Goal: Navigation & Orientation: Find specific page/section

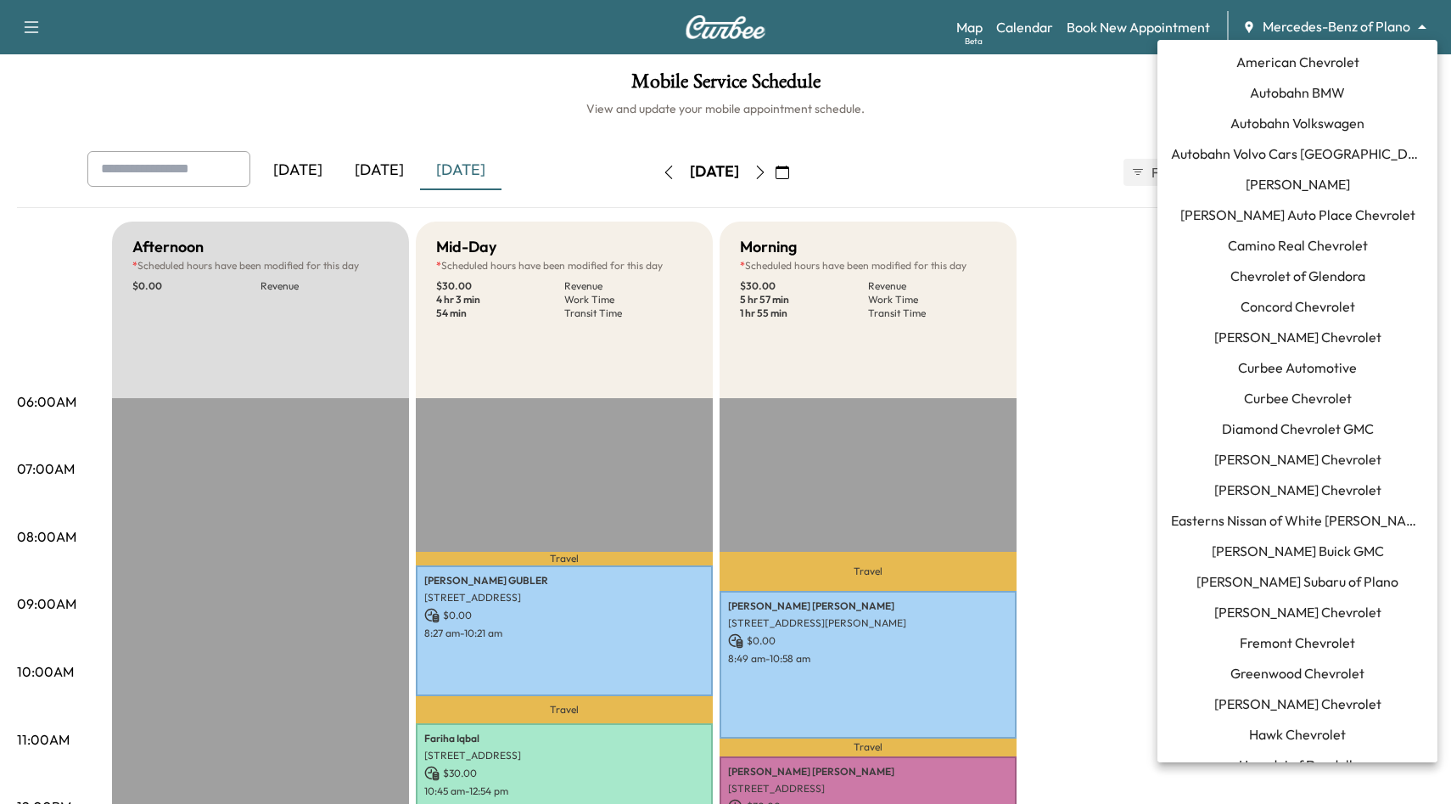
click at [1361, 24] on body "Support Log Out Map Beta Calendar Book New Appointment Mercedes-Benz of Plano *…" at bounding box center [725, 402] width 1451 height 804
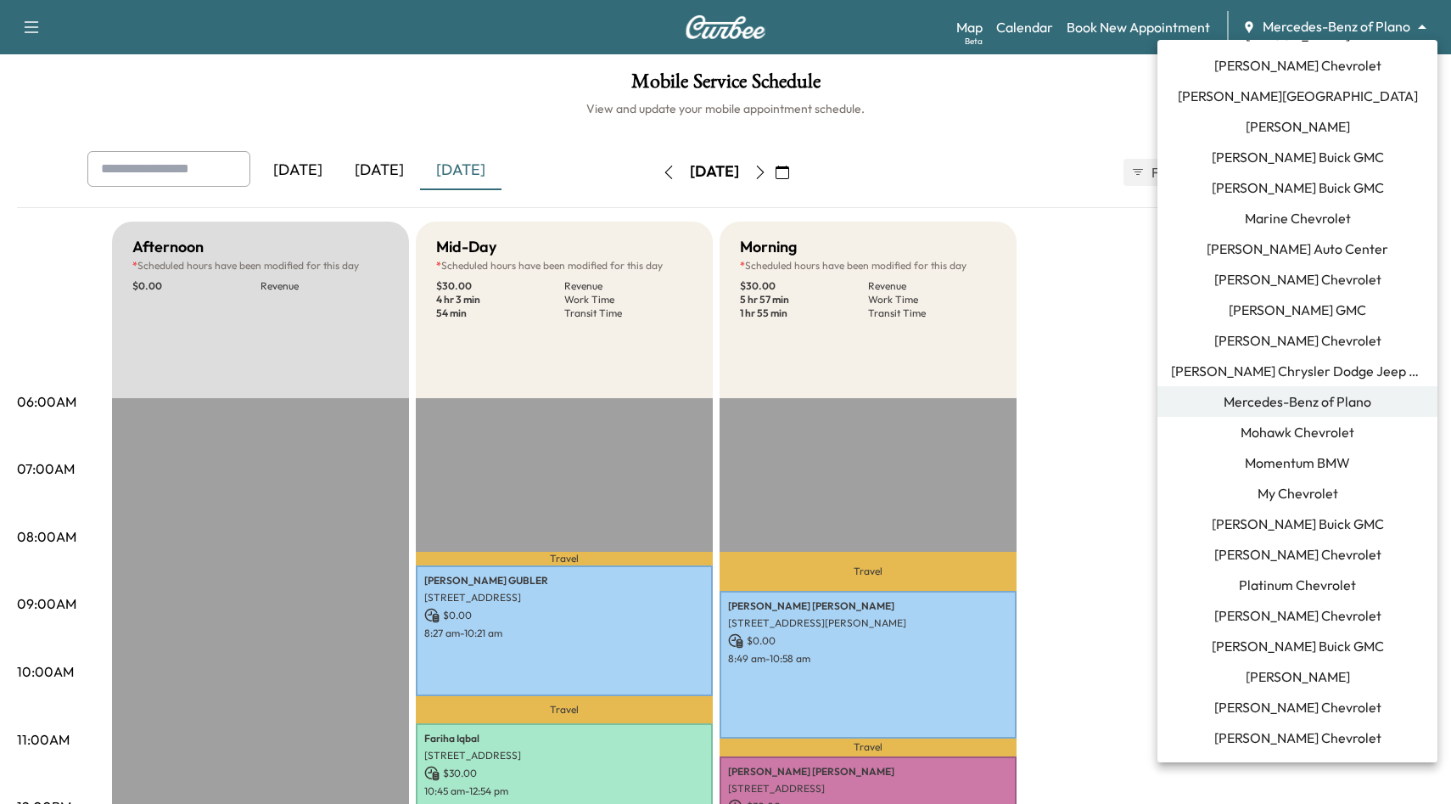
click at [1335, 339] on span "[PERSON_NAME] Chevrolet" at bounding box center [1297, 340] width 167 height 20
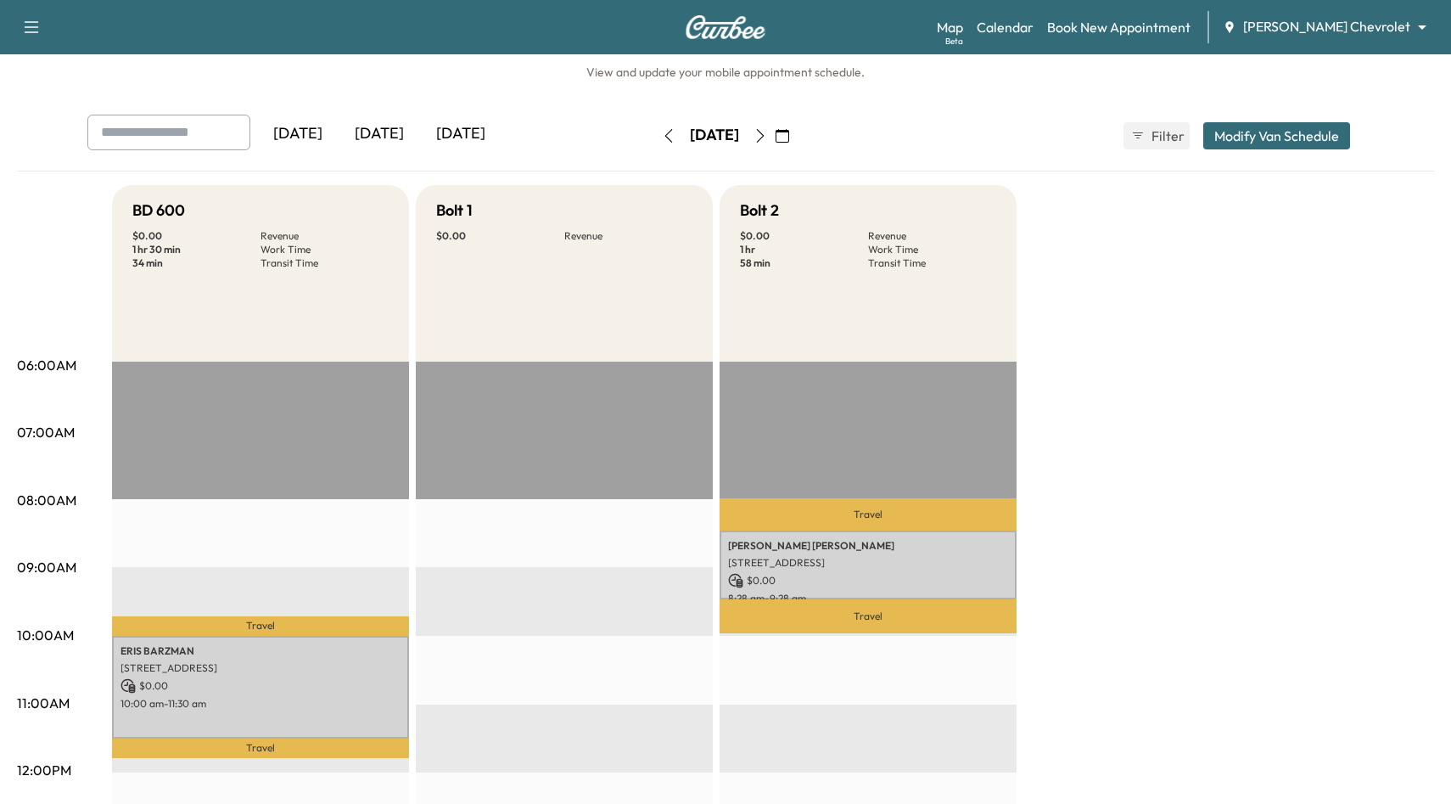
scroll to position [48, 0]
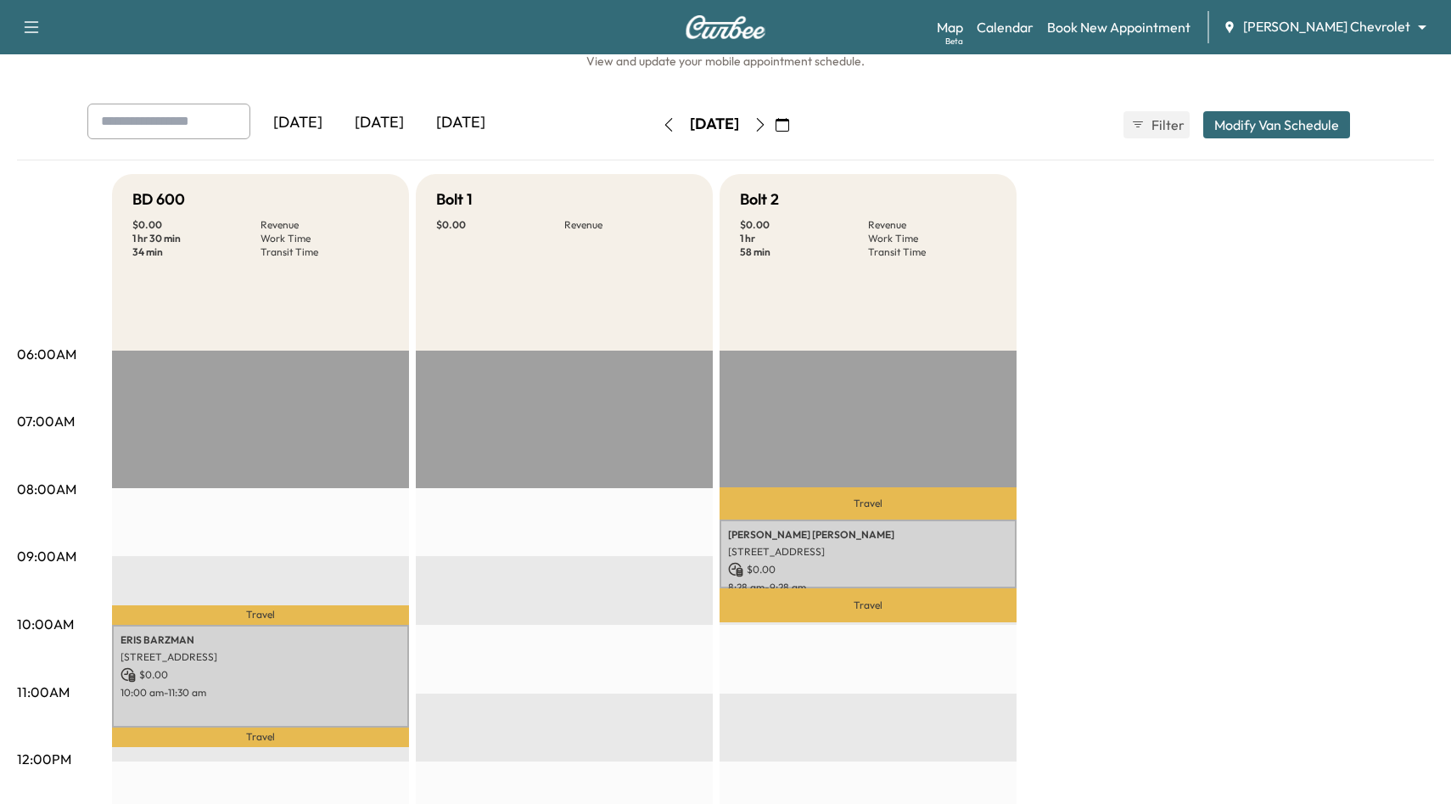
click at [775, 132] on button "button" at bounding box center [760, 124] width 29 height 27
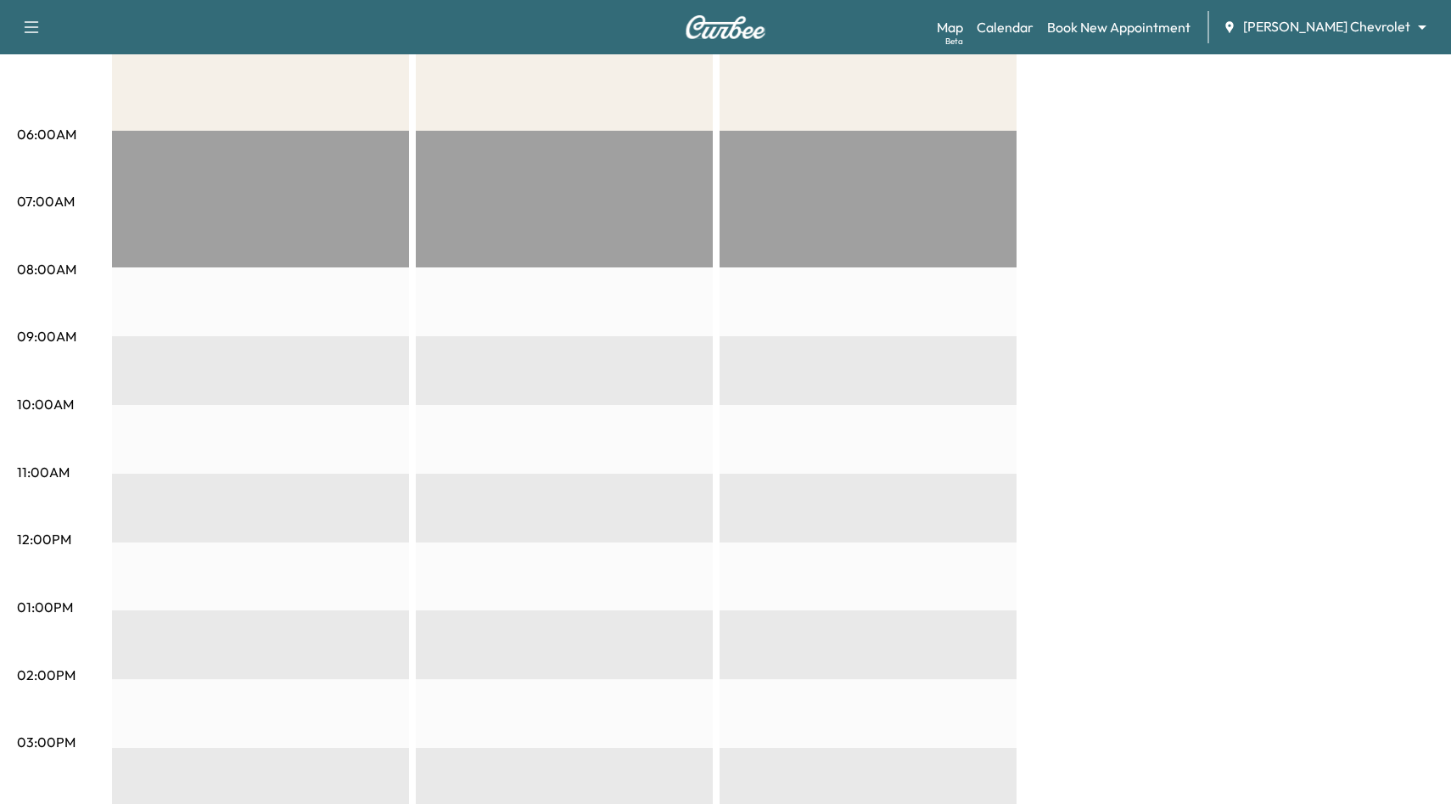
scroll to position [60, 0]
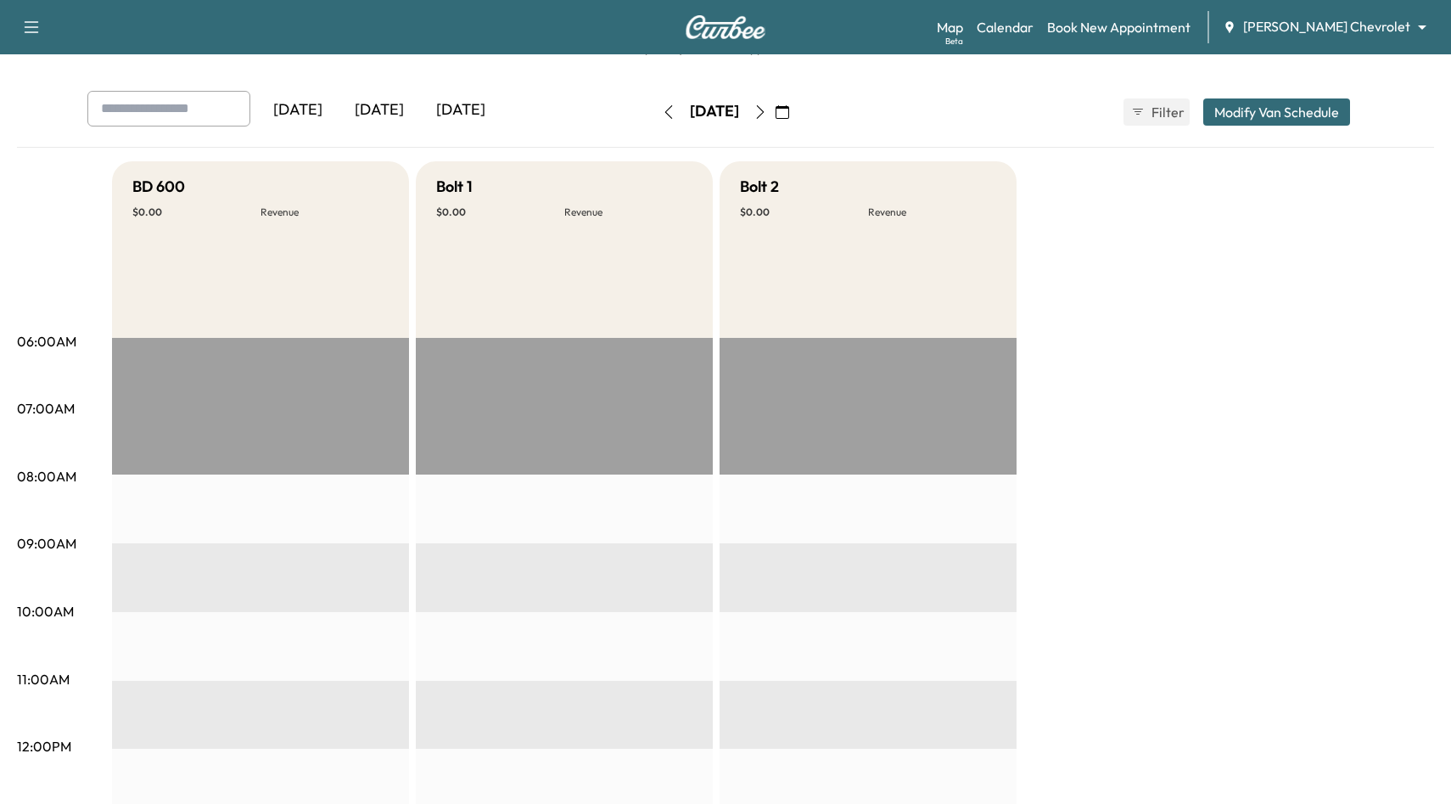
click at [767, 115] on icon "button" at bounding box center [760, 112] width 14 height 14
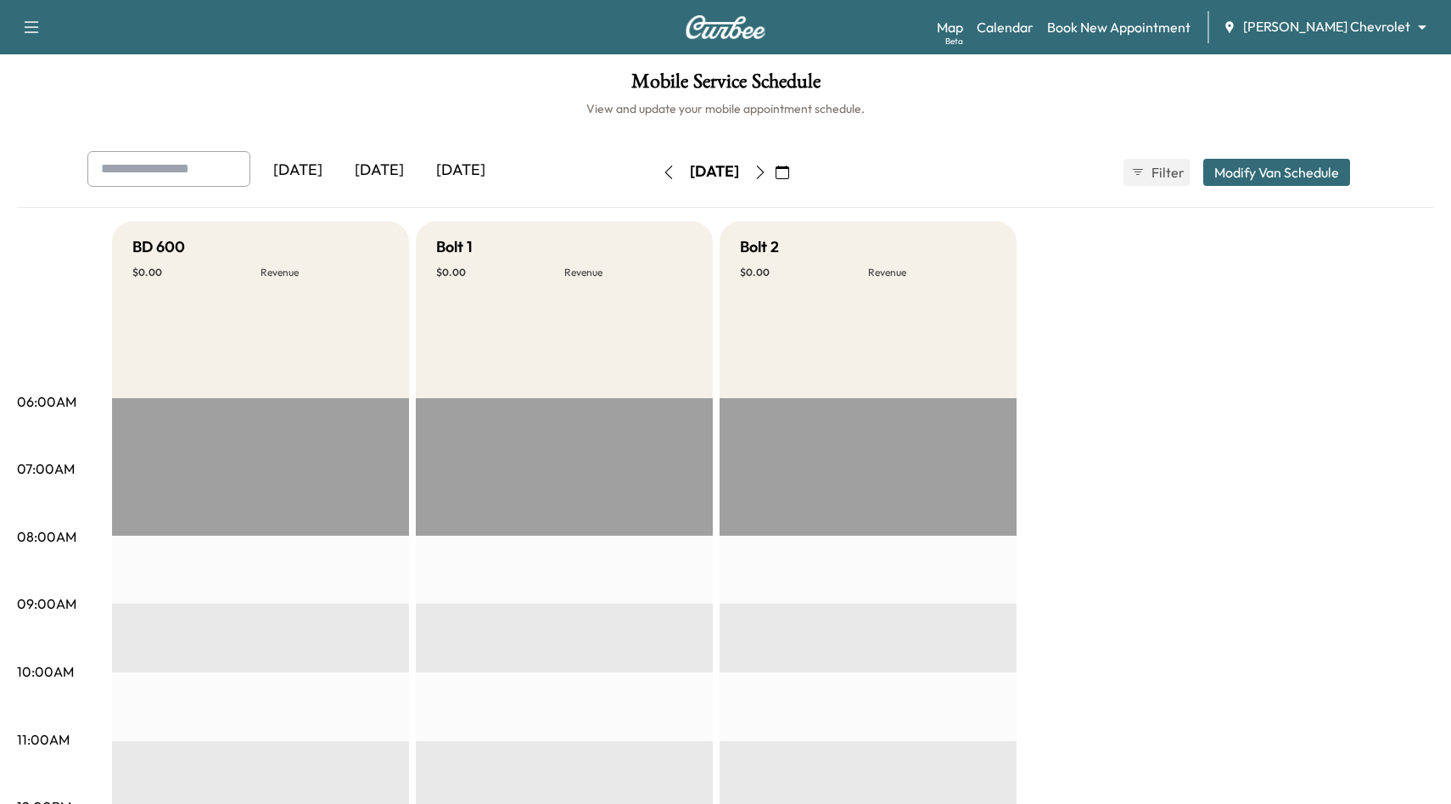
click at [775, 178] on button "button" at bounding box center [760, 172] width 29 height 27
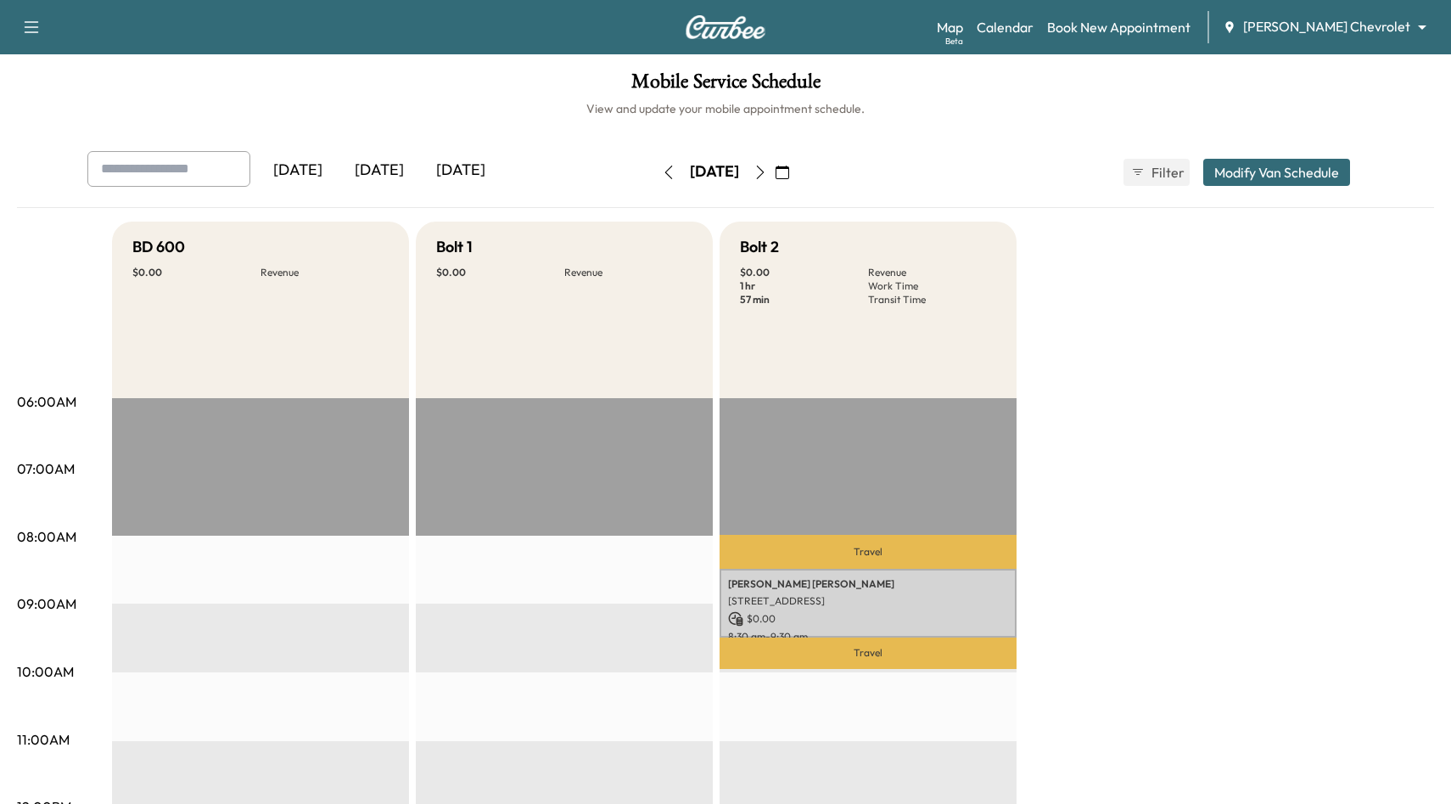
click at [662, 170] on icon "button" at bounding box center [669, 172] width 14 height 14
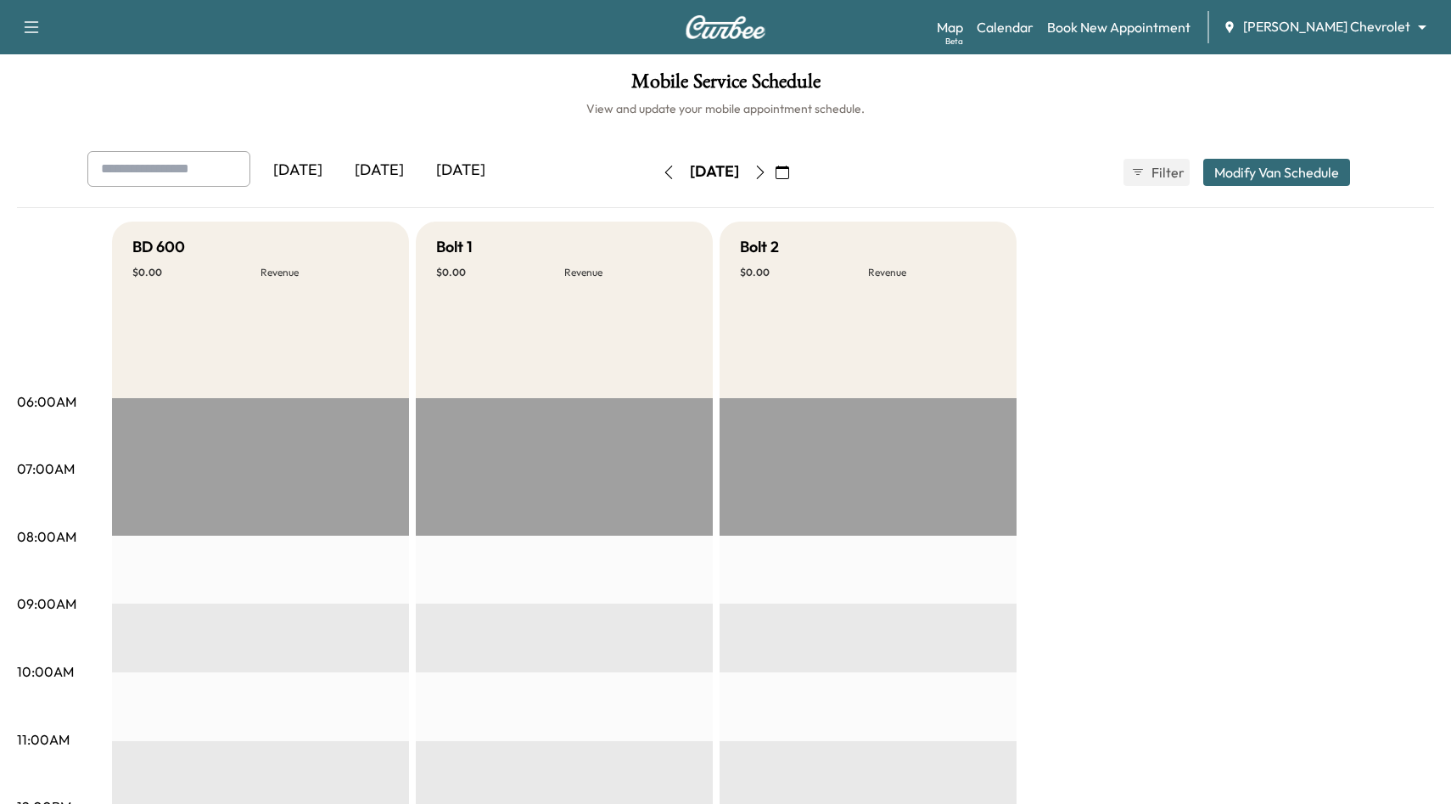
click at [654, 170] on div "[DATE]" at bounding box center [714, 172] width 120 height 27
click at [654, 170] on button "button" at bounding box center [668, 172] width 29 height 27
click at [662, 170] on icon "button" at bounding box center [669, 172] width 14 height 14
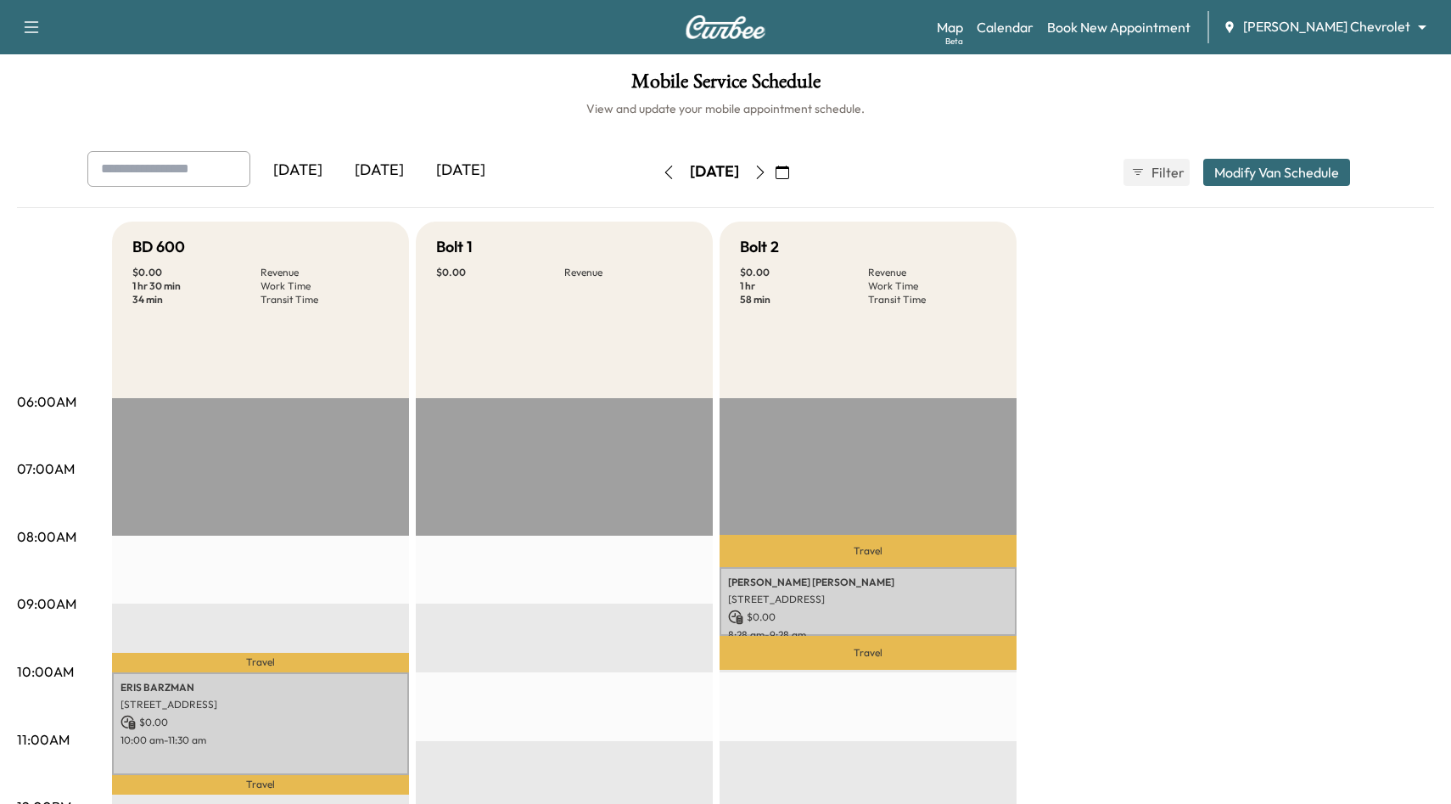
click at [654, 164] on button "button" at bounding box center [668, 172] width 29 height 27
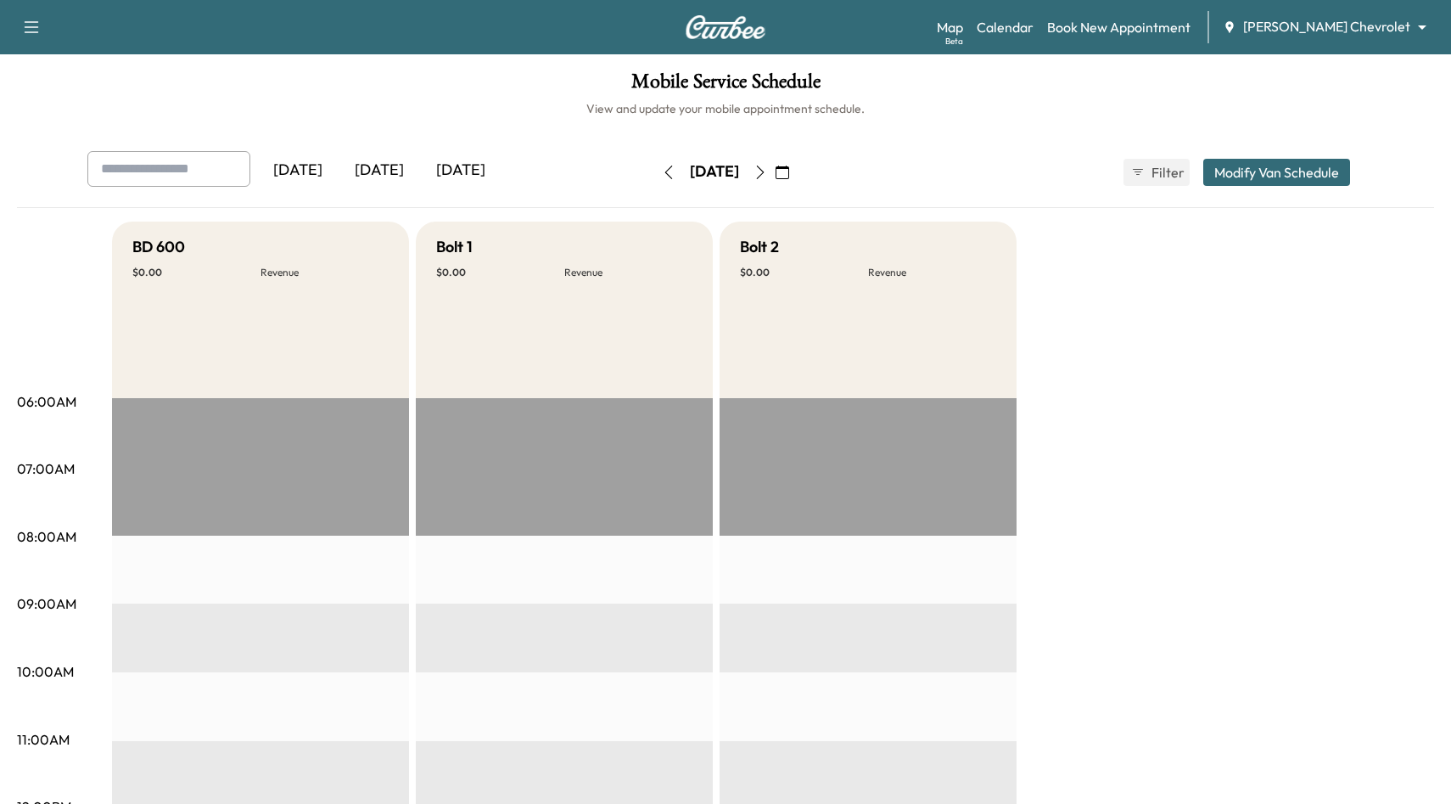
click at [662, 167] on icon "button" at bounding box center [669, 172] width 14 height 14
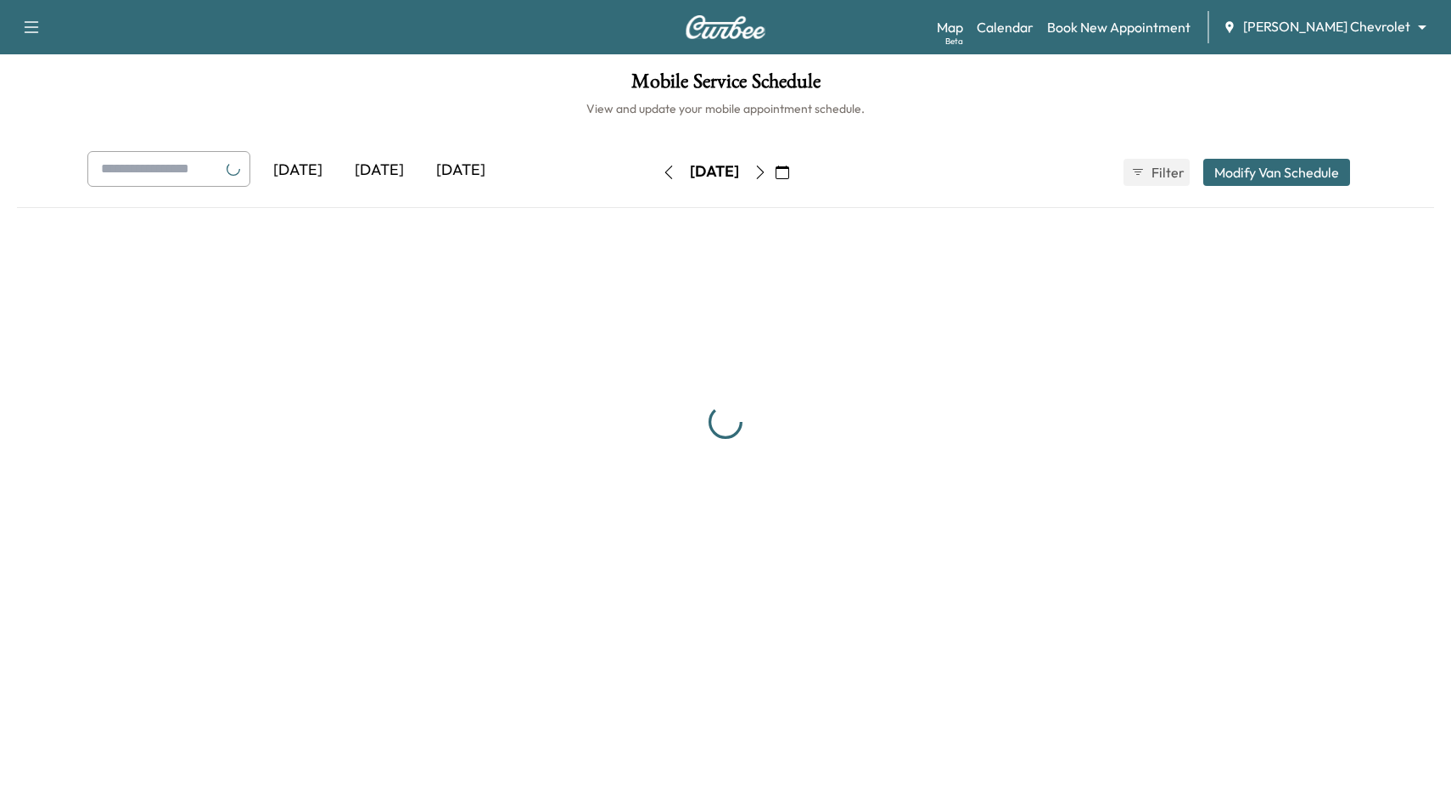
click at [662, 167] on icon "button" at bounding box center [669, 172] width 14 height 14
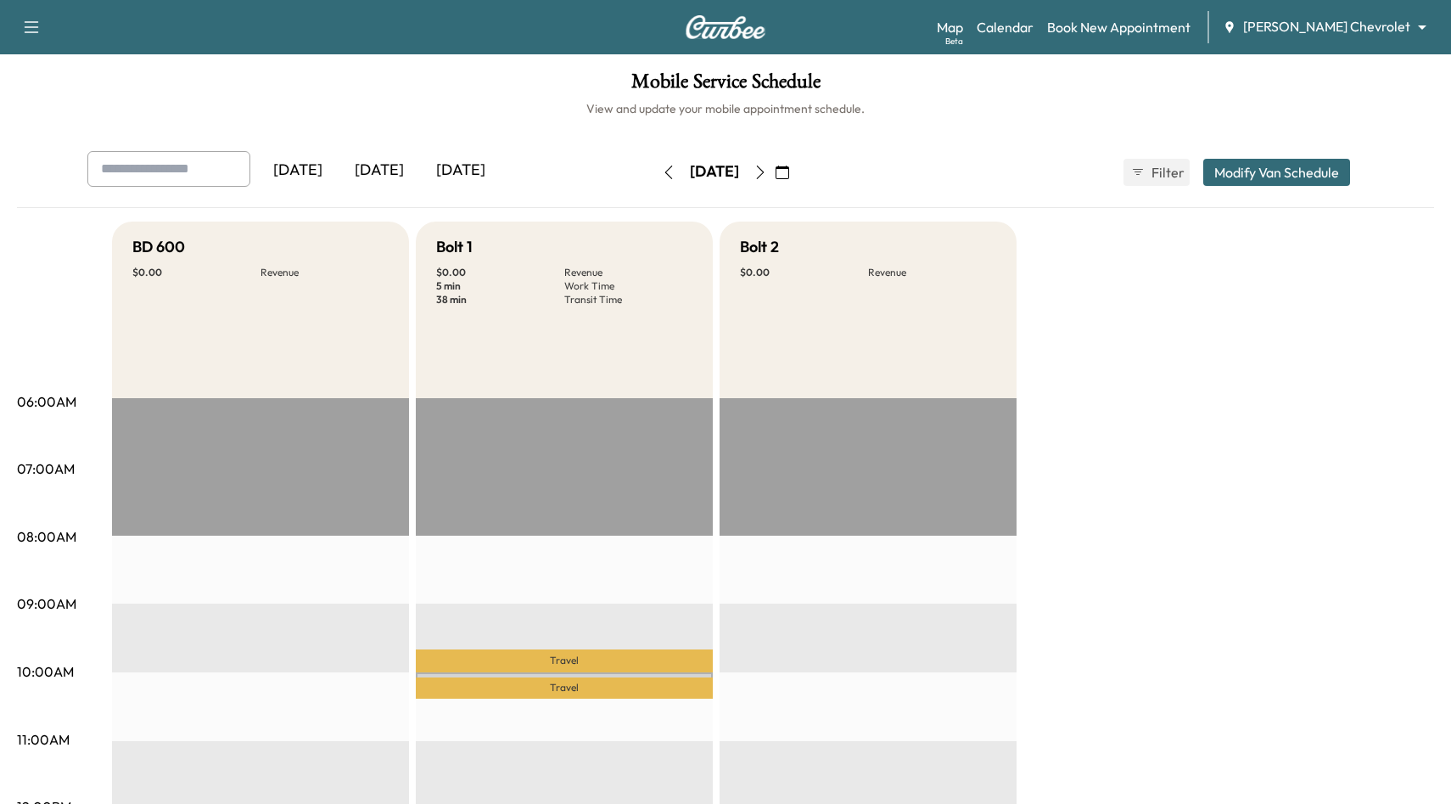
click at [767, 175] on icon "button" at bounding box center [760, 172] width 14 height 14
click at [775, 175] on div "[DATE]" at bounding box center [714, 172] width 120 height 27
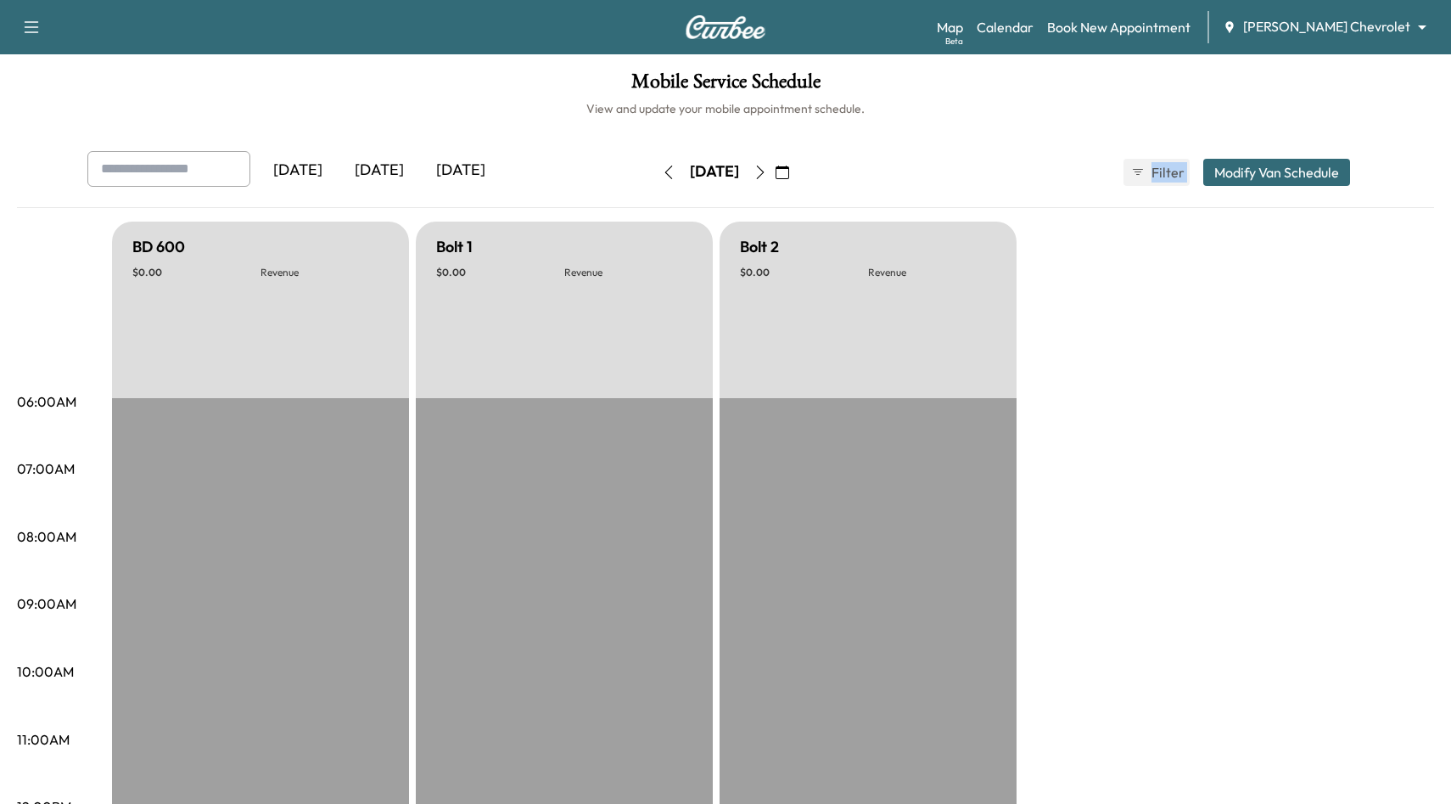
click at [775, 175] on div "[DATE]" at bounding box center [714, 172] width 120 height 27
click at [767, 171] on icon "button" at bounding box center [760, 172] width 14 height 14
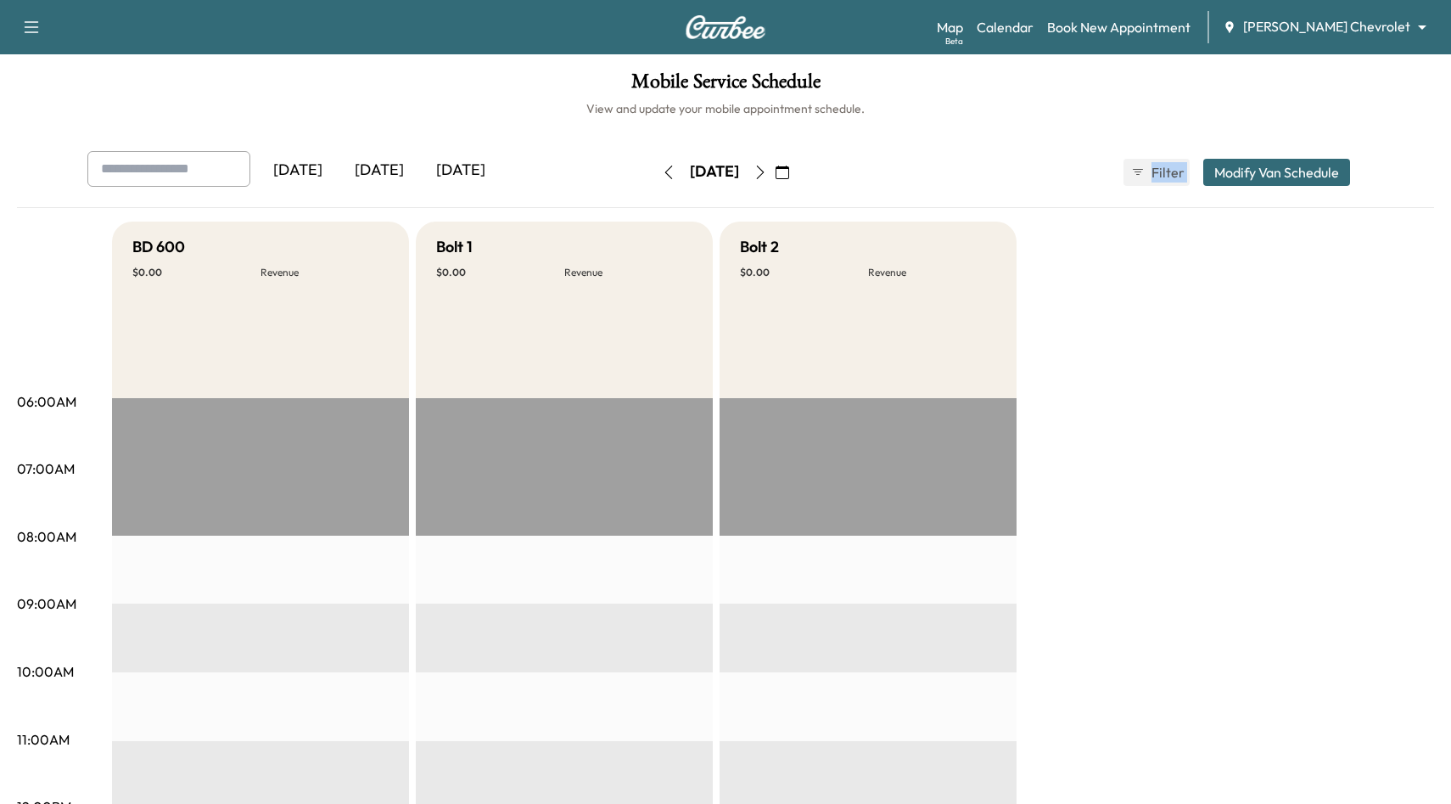
click at [654, 171] on button "button" at bounding box center [668, 172] width 29 height 27
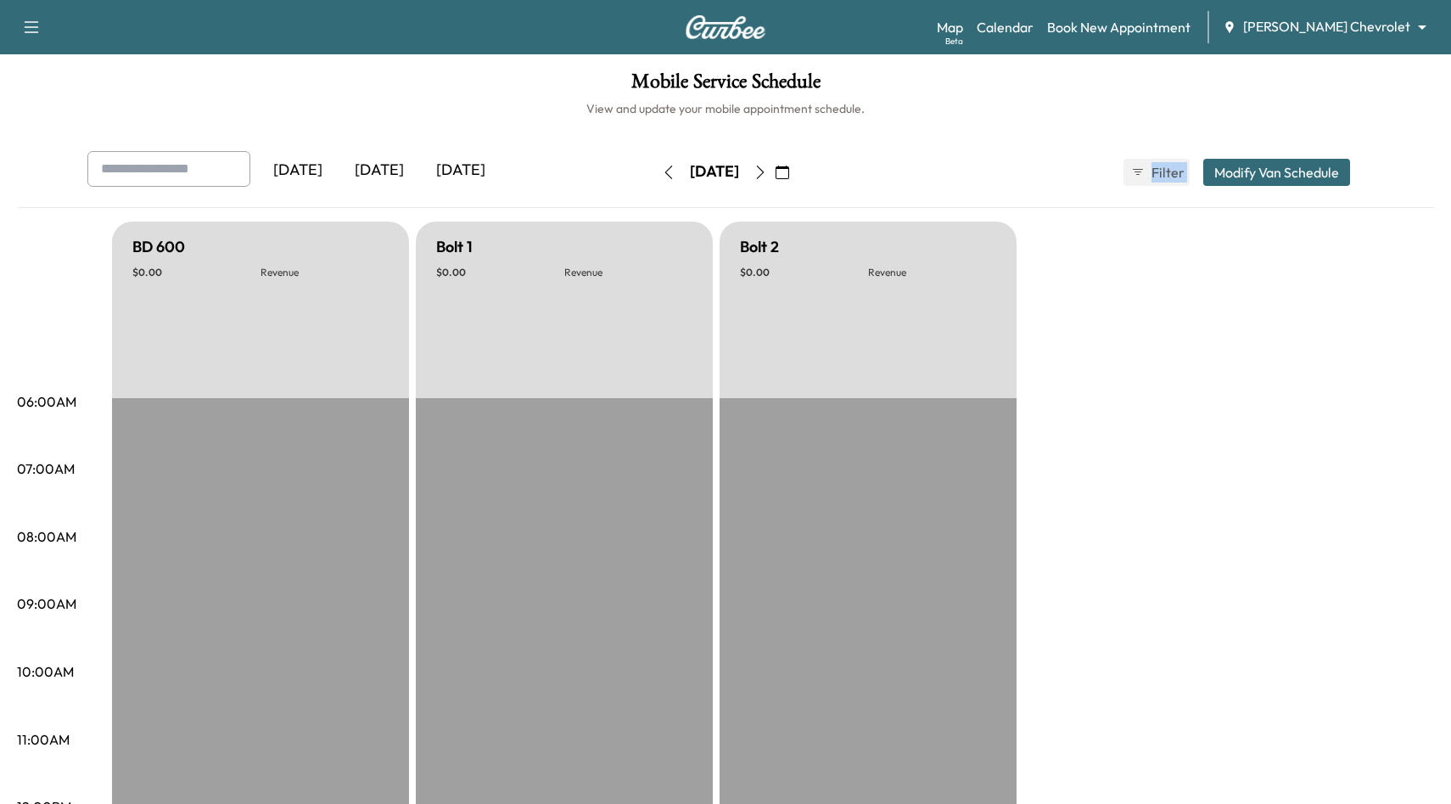
click at [654, 171] on button "button" at bounding box center [668, 172] width 29 height 27
click at [662, 171] on icon "button" at bounding box center [669, 172] width 14 height 14
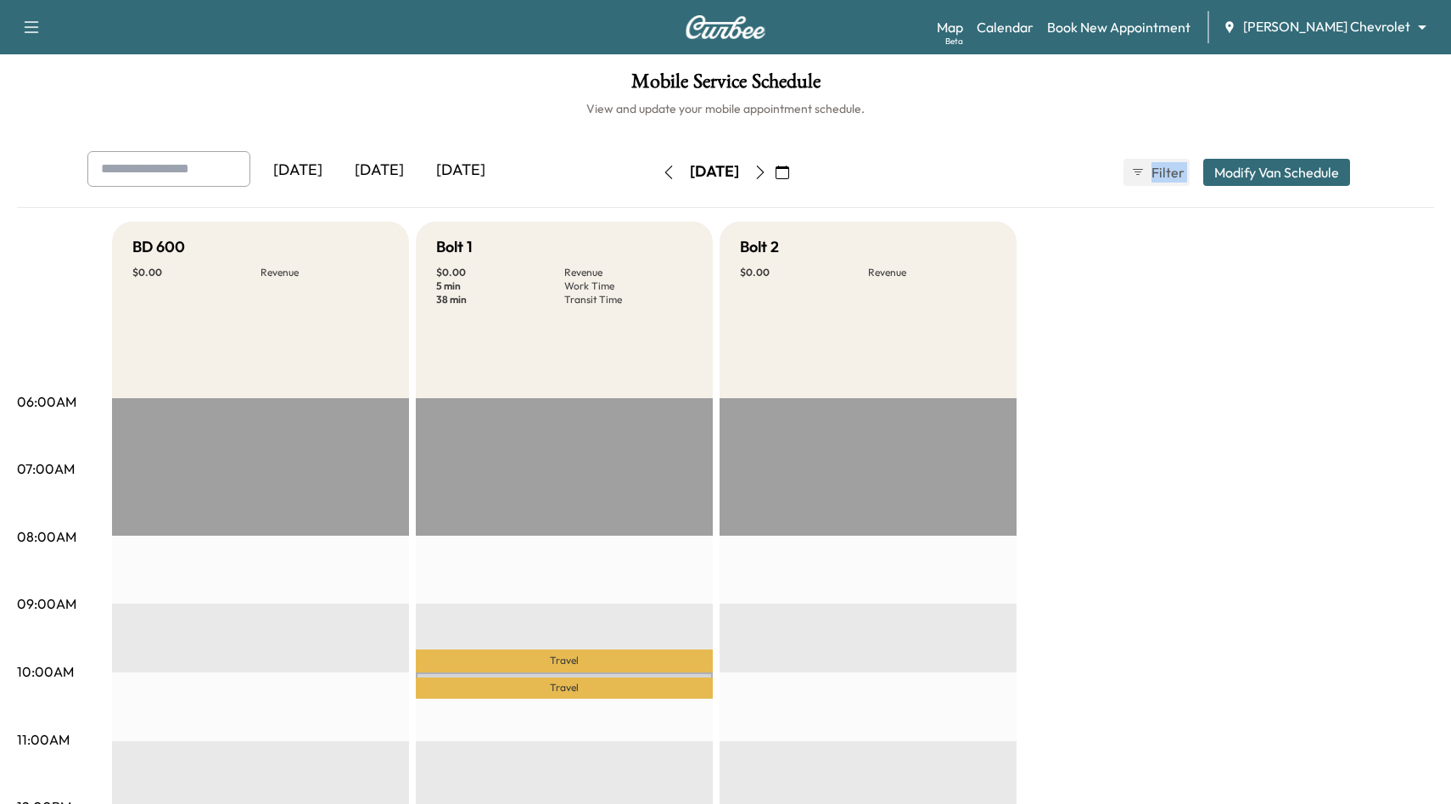
click at [654, 171] on button "button" at bounding box center [668, 172] width 29 height 27
click at [662, 171] on icon "button" at bounding box center [669, 172] width 14 height 14
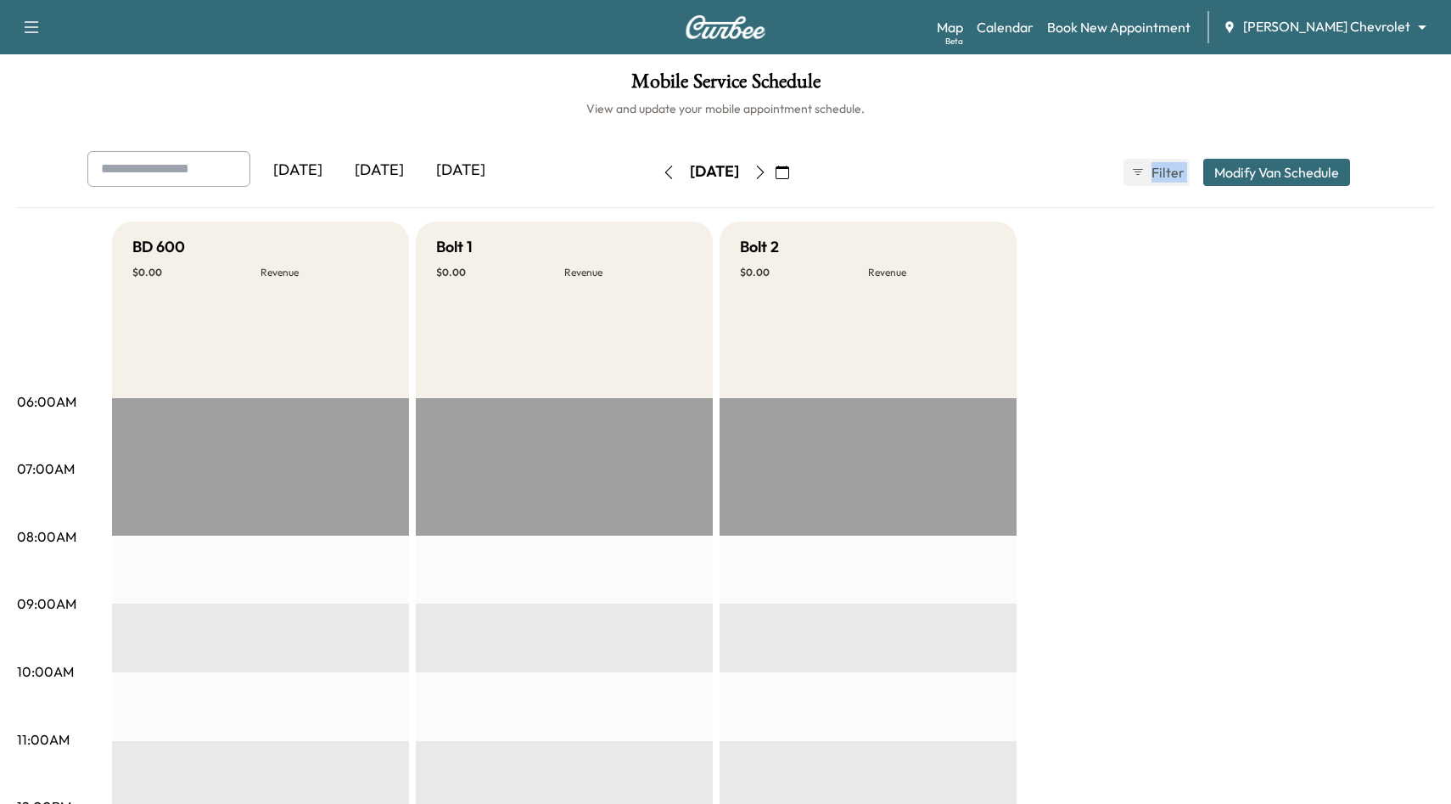
click at [662, 171] on icon "button" at bounding box center [669, 172] width 14 height 14
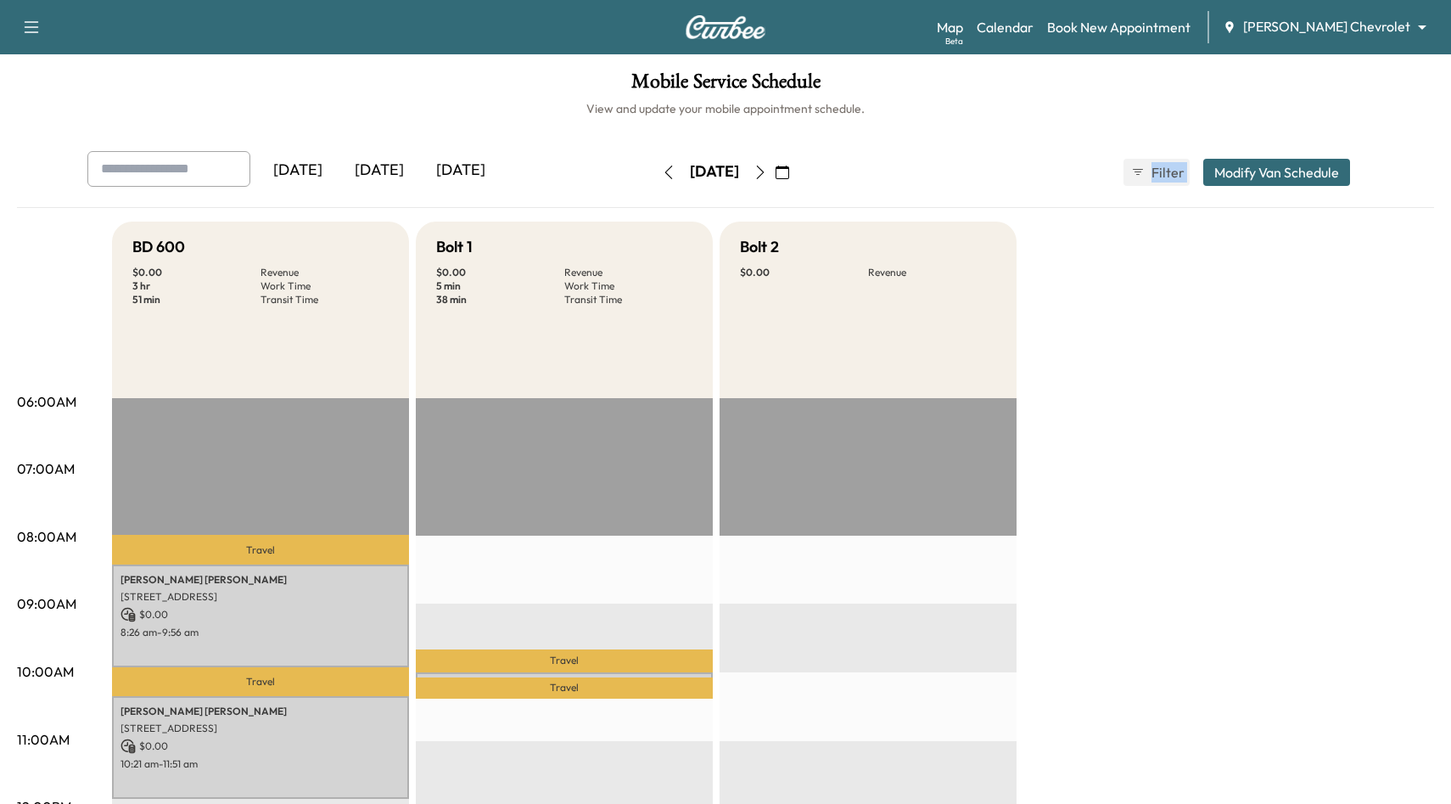
click at [767, 170] on icon "button" at bounding box center [760, 172] width 14 height 14
click at [775, 170] on div "[DATE]" at bounding box center [714, 172] width 120 height 27
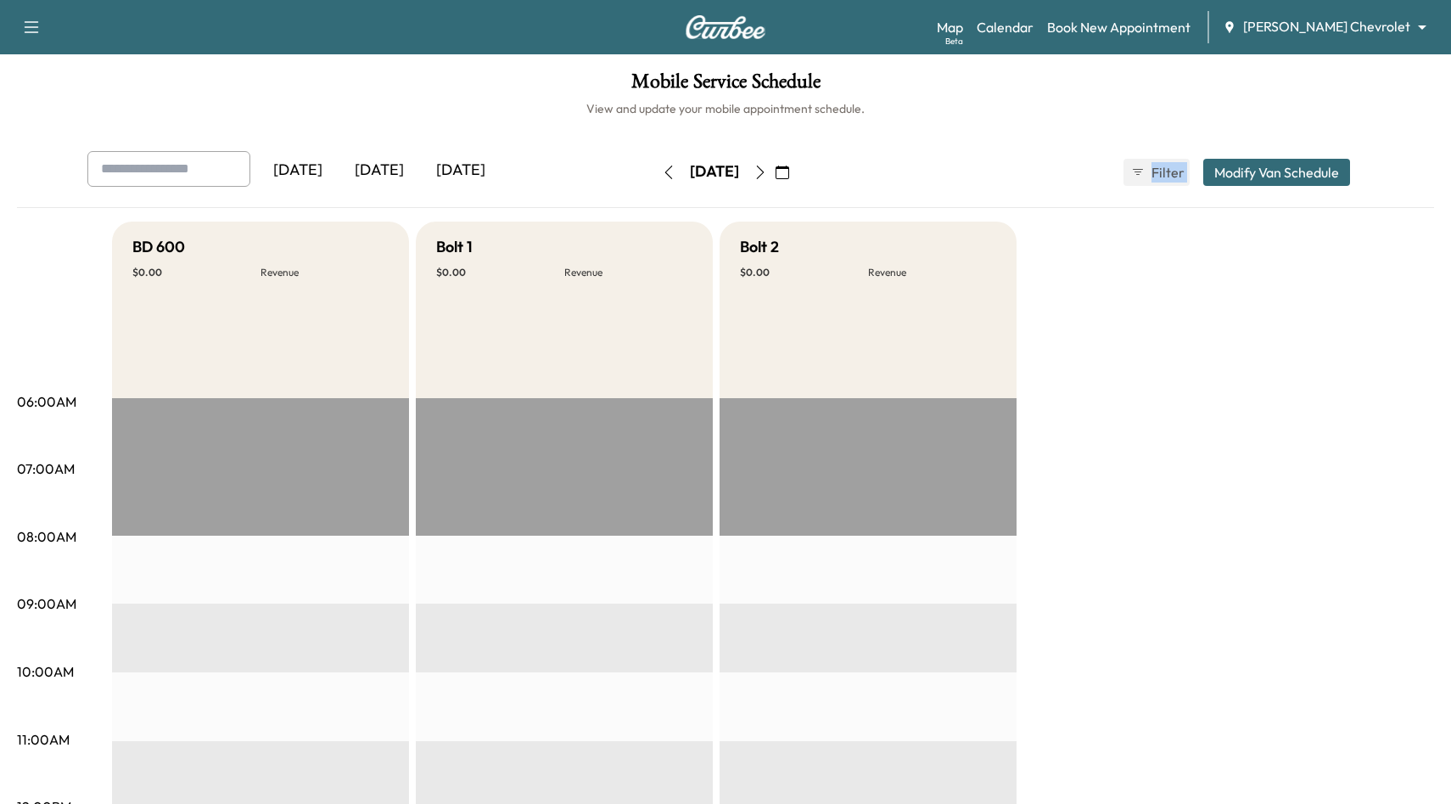
click at [775, 170] on div "[DATE]" at bounding box center [714, 172] width 120 height 27
click at [767, 170] on icon "button" at bounding box center [760, 172] width 14 height 14
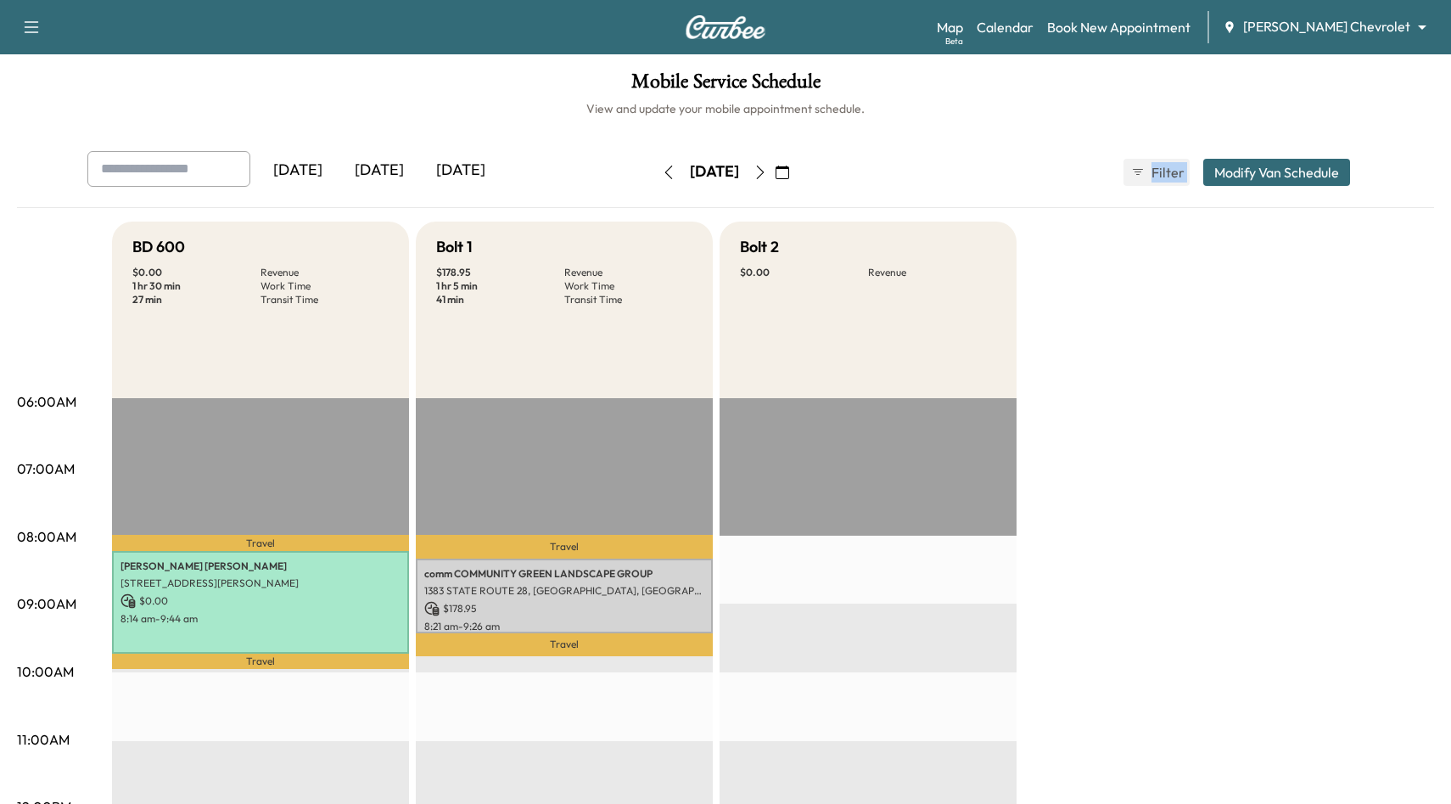
click at [764, 170] on icon "button" at bounding box center [761, 172] width 8 height 14
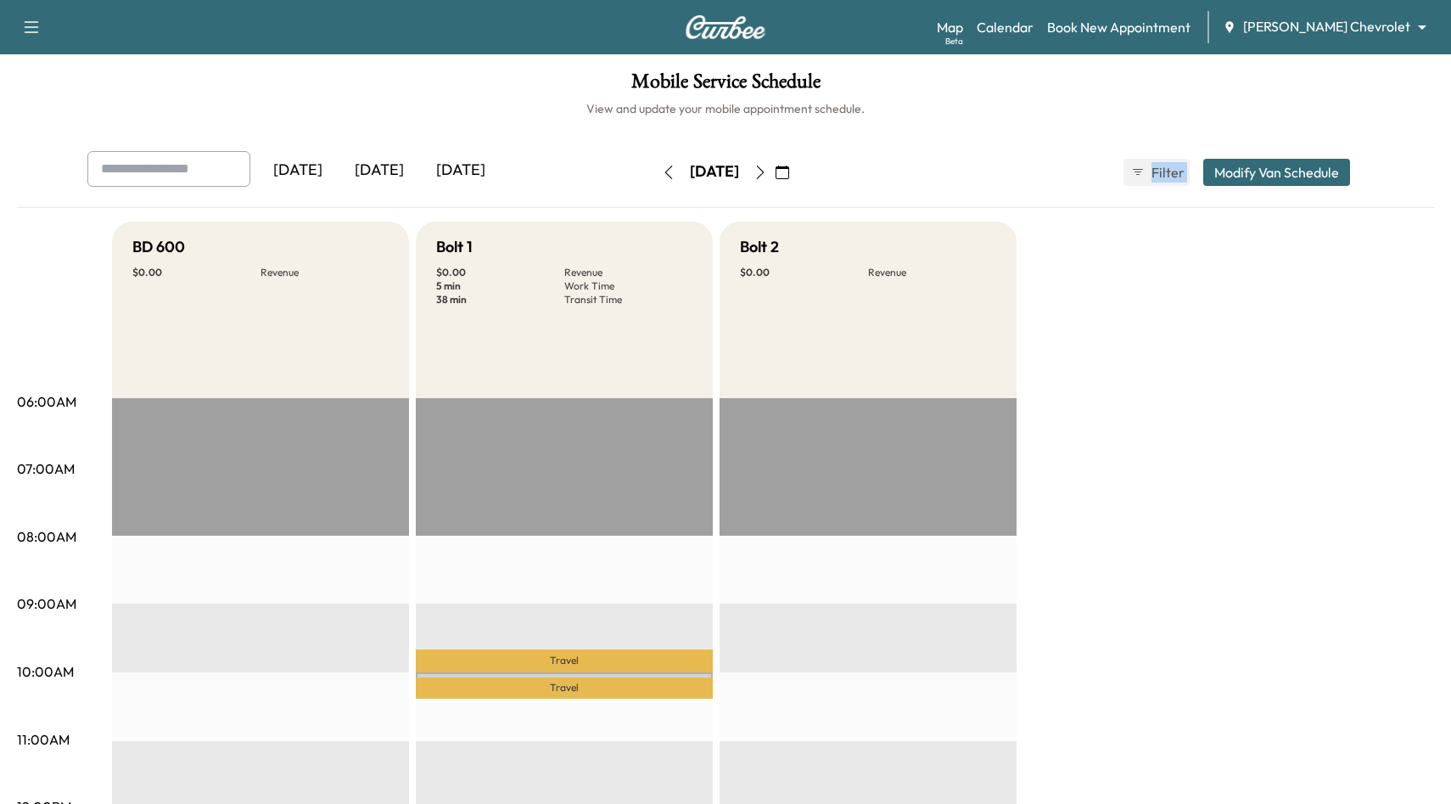
click at [797, 170] on button "button" at bounding box center [782, 172] width 29 height 27
click at [767, 169] on icon "button" at bounding box center [760, 172] width 14 height 14
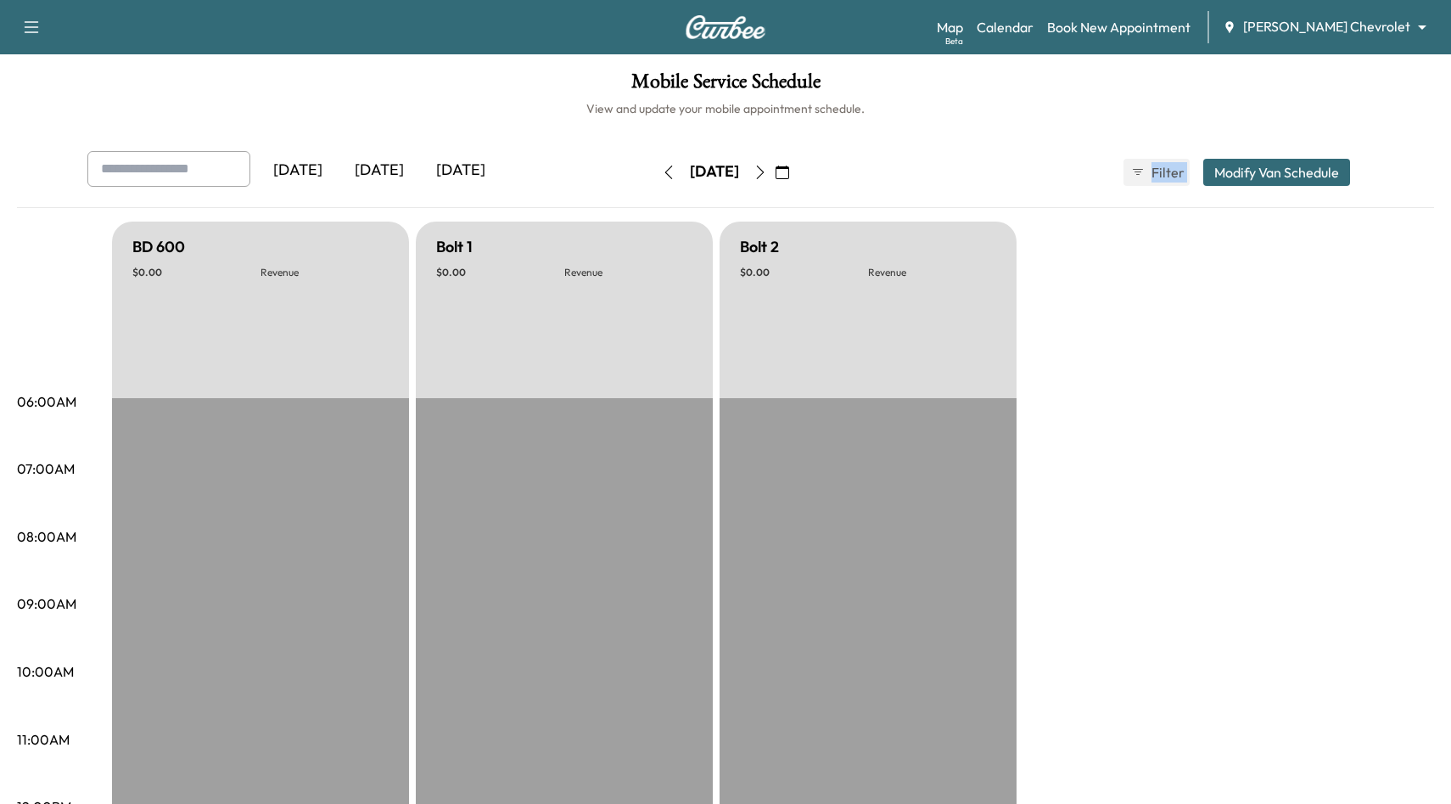
click at [775, 169] on button "button" at bounding box center [760, 172] width 29 height 27
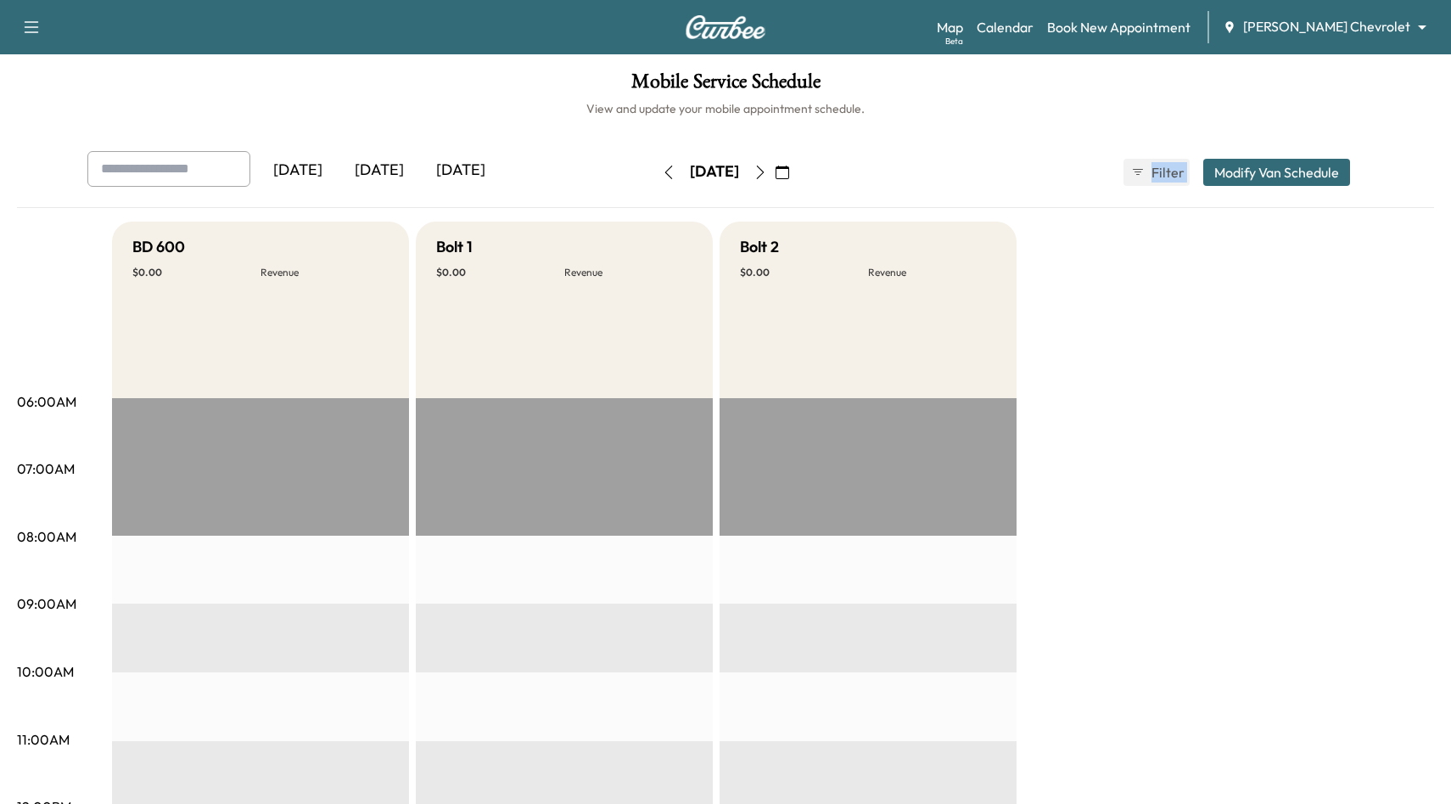
click at [775, 169] on button "button" at bounding box center [760, 172] width 29 height 27
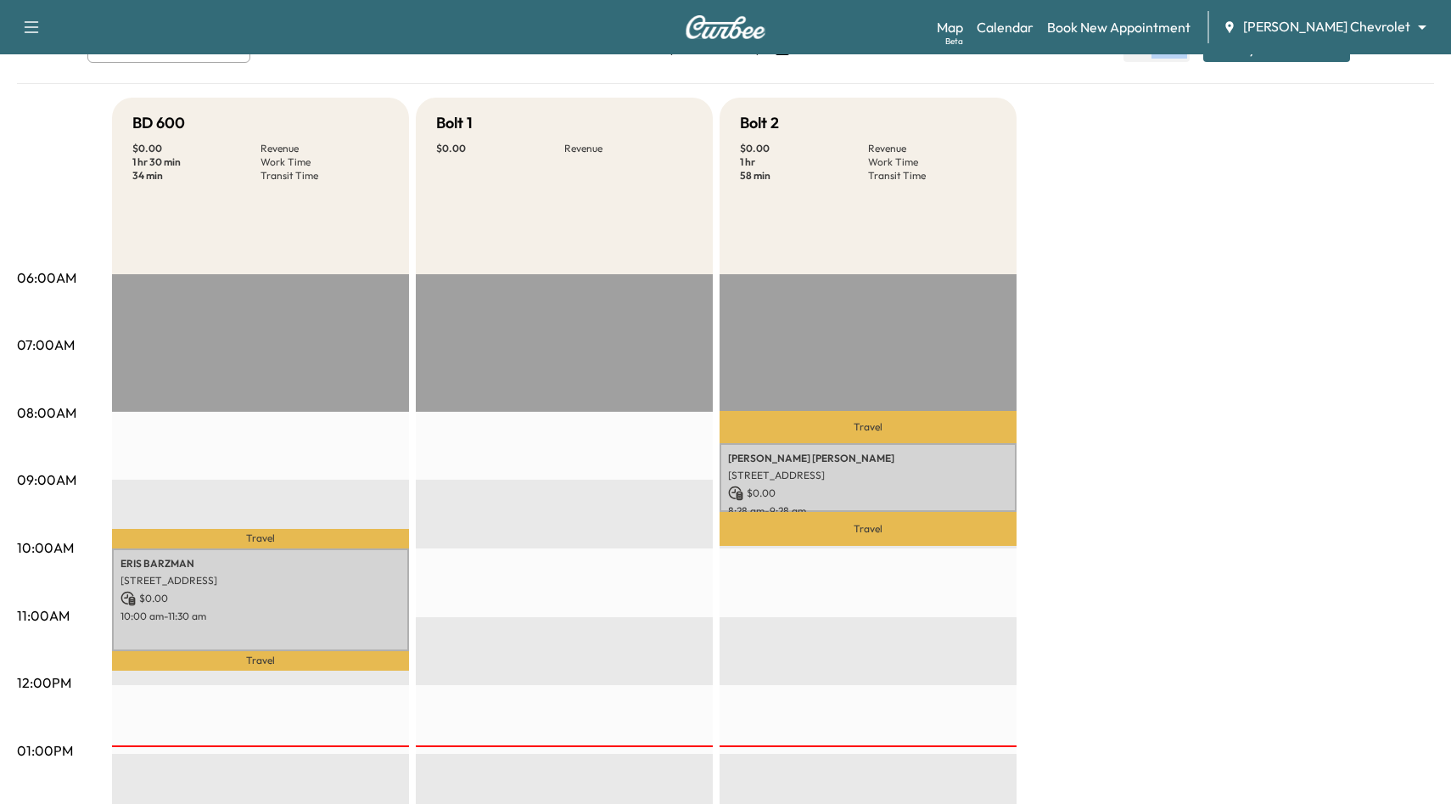
scroll to position [20, 0]
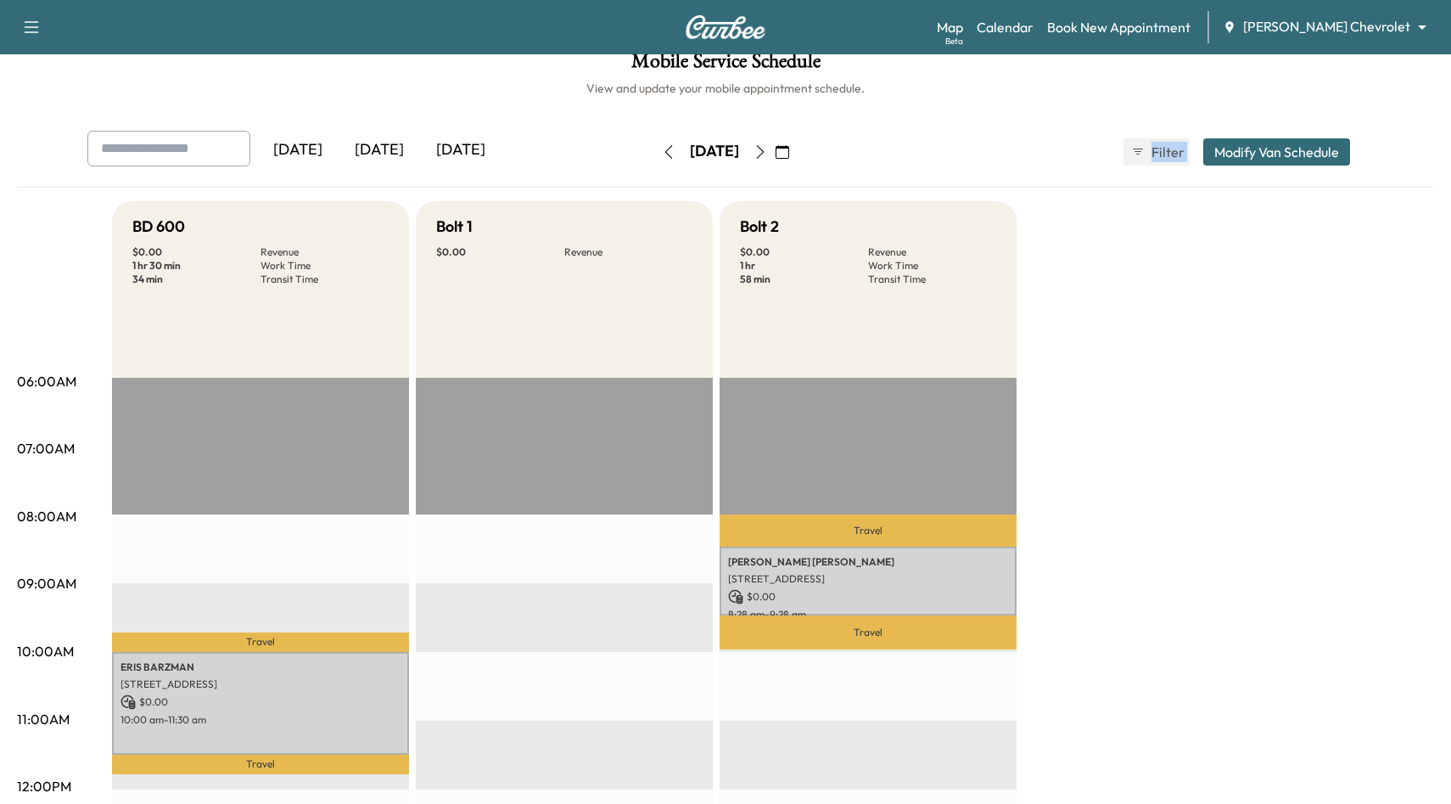
click at [767, 156] on icon "button" at bounding box center [760, 152] width 14 height 14
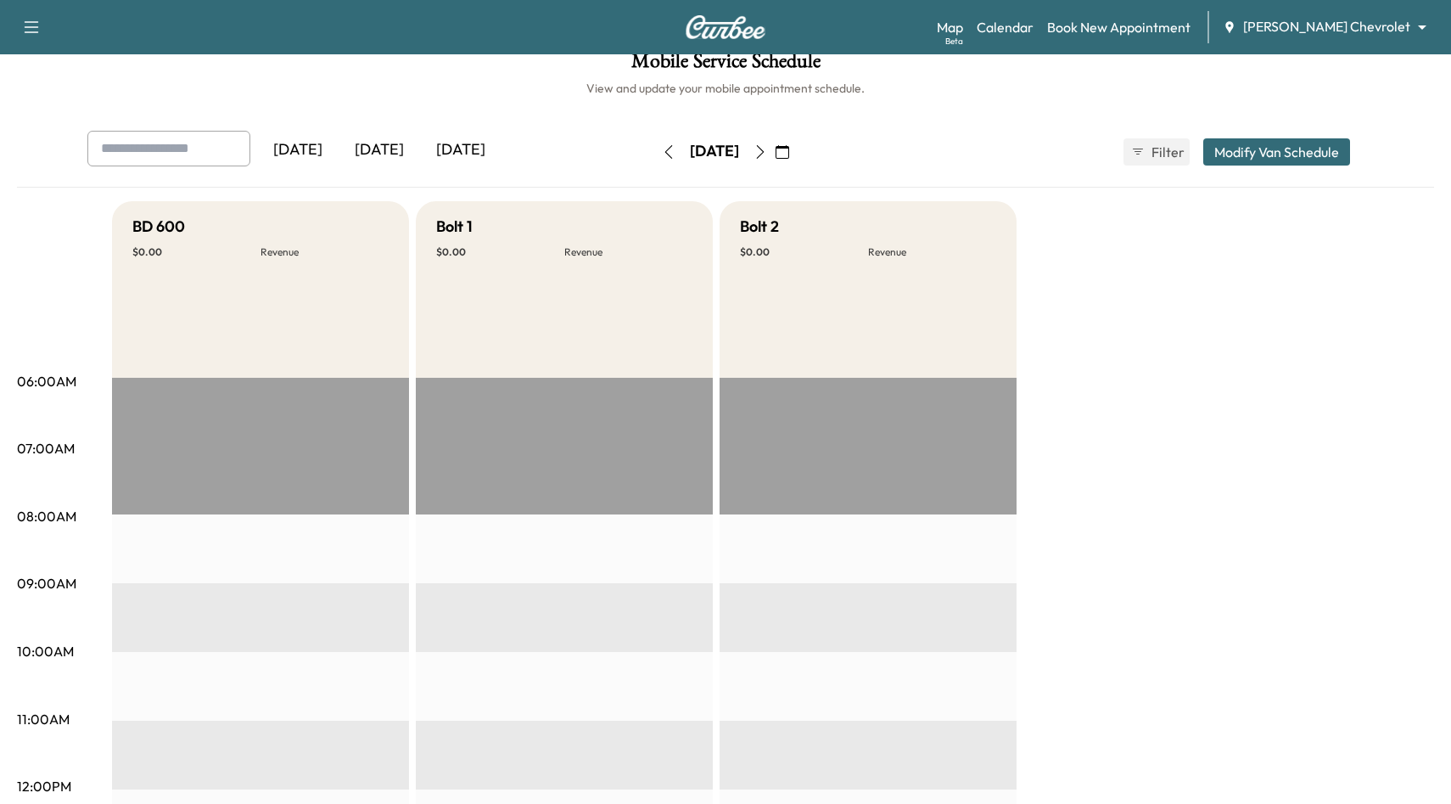
click at [942, 166] on div "[DATE] [DATE] [DATE] [DATE] August 2025 S M T W T F S 27 28 29 30 31 1 2 3 4 5 …" at bounding box center [725, 152] width 1303 height 42
click at [775, 150] on button "button" at bounding box center [760, 151] width 29 height 27
click at [767, 145] on icon "button" at bounding box center [760, 152] width 14 height 14
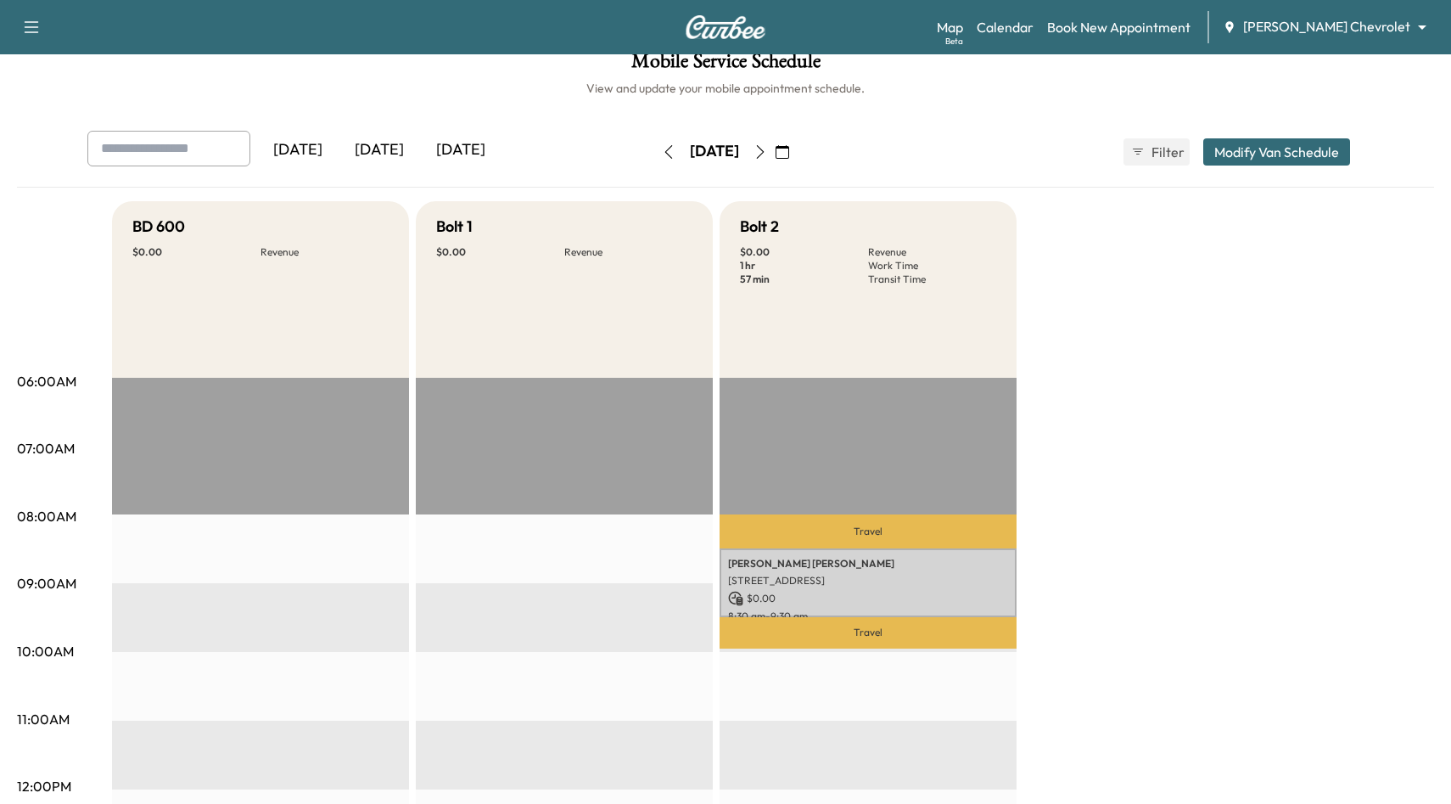
click at [767, 151] on icon "button" at bounding box center [760, 152] width 14 height 14
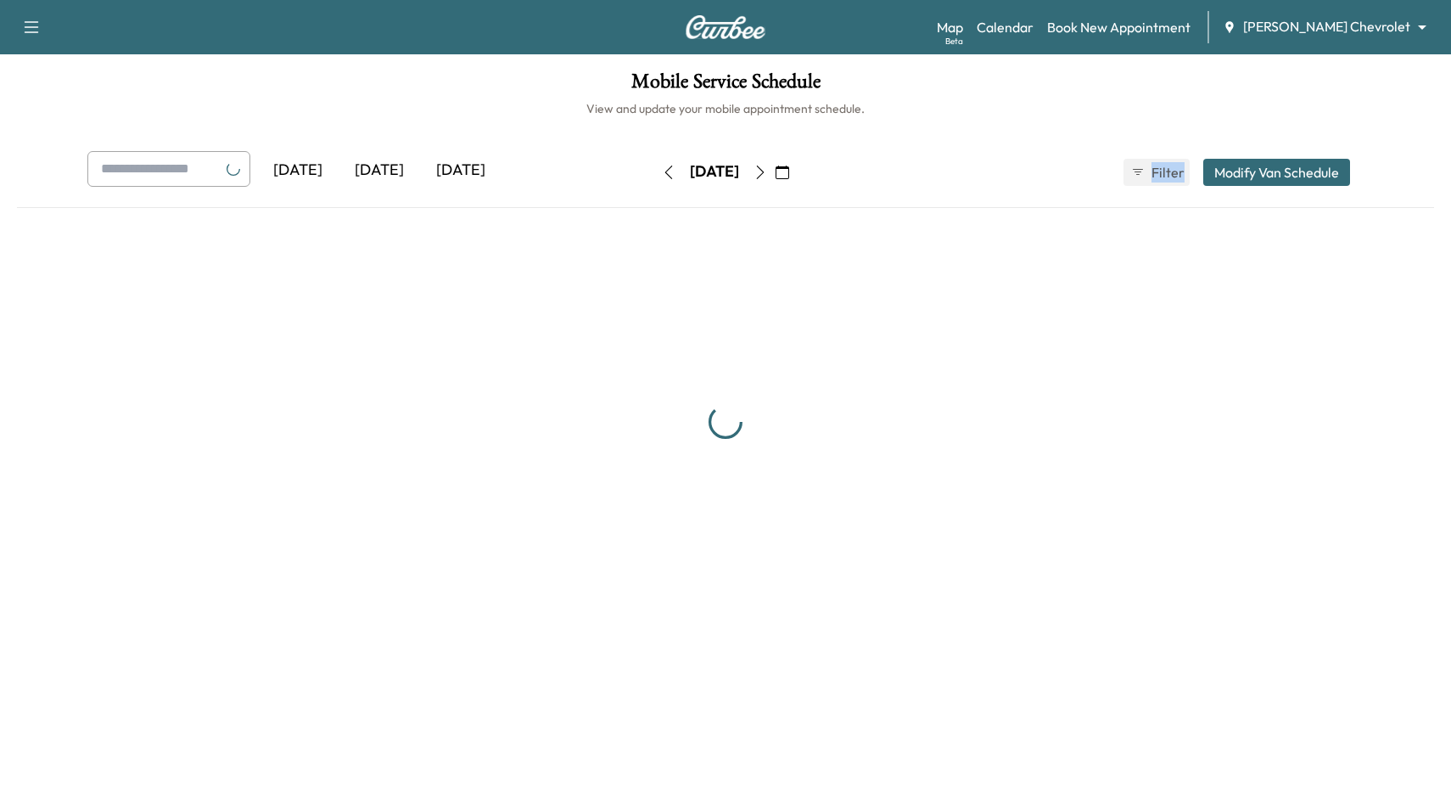
click at [793, 151] on div "[DATE] August 2025 S M T W T F S 27 28 29 30 31 1 2 3 4 5 6 7 8 9 10 11 12 13 1…" at bounding box center [725, 172] width 143 height 54
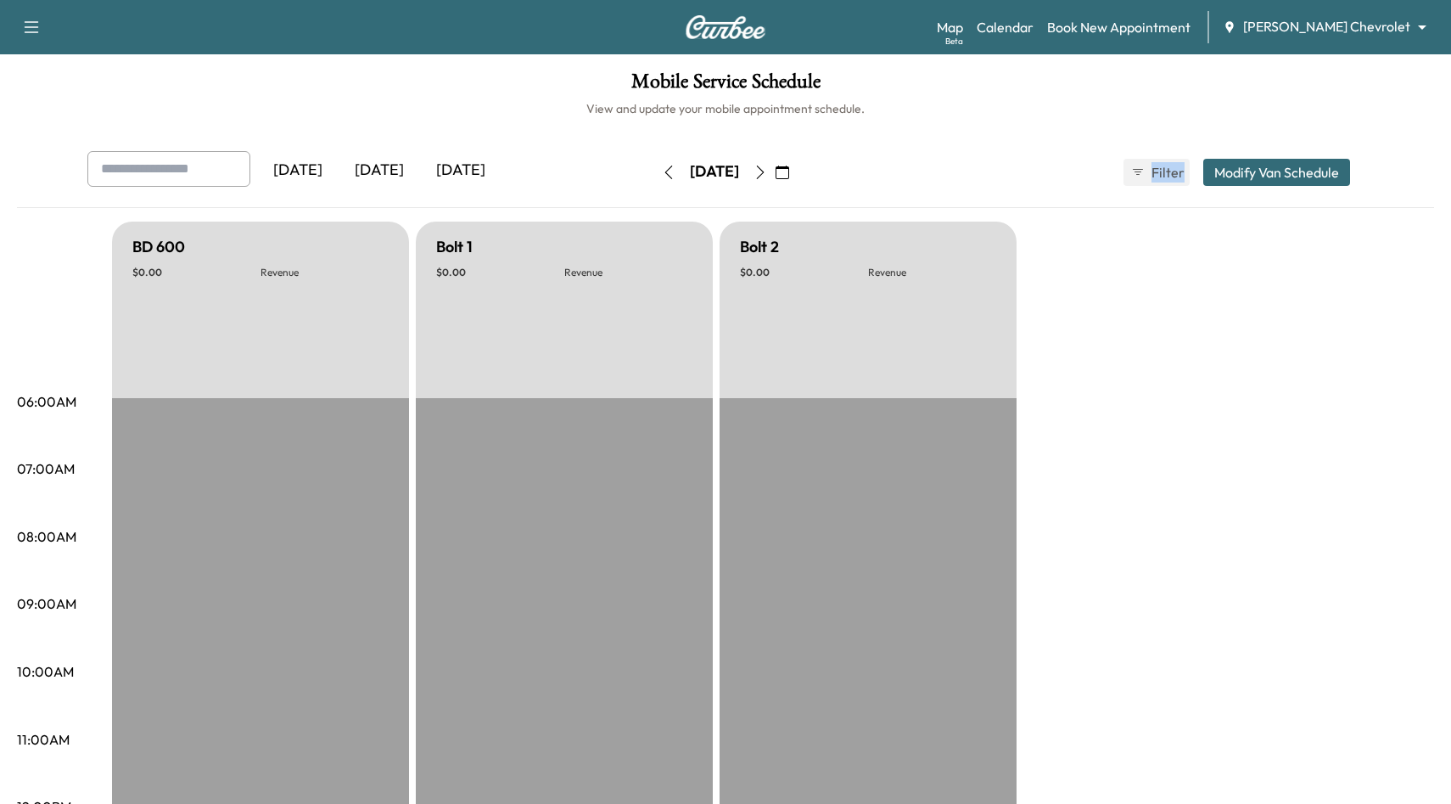
click at [775, 184] on button "button" at bounding box center [760, 172] width 29 height 27
click at [767, 170] on icon "button" at bounding box center [760, 172] width 14 height 14
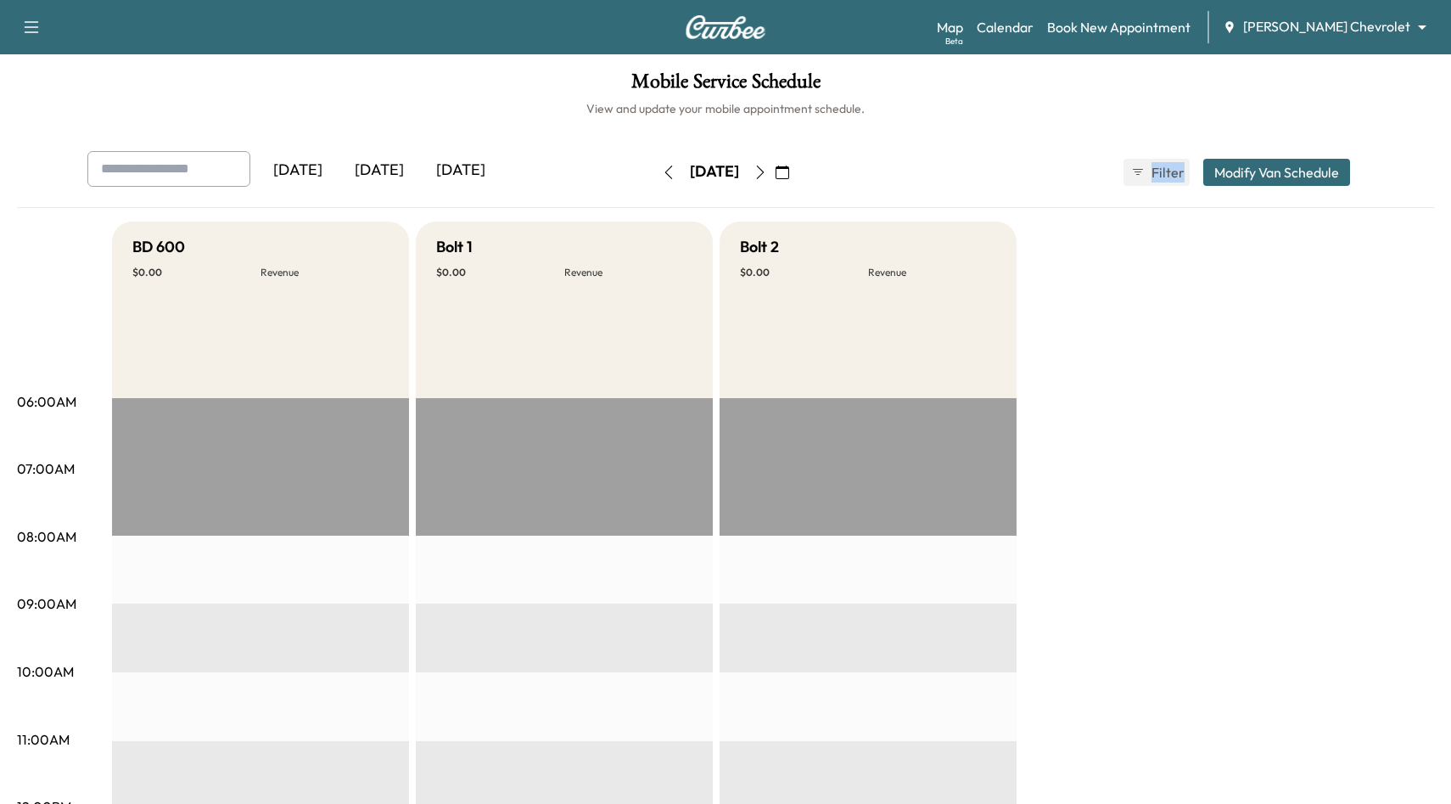
click at [767, 170] on icon "button" at bounding box center [760, 172] width 14 height 14
click at [775, 170] on div "[DATE]" at bounding box center [714, 172] width 120 height 27
click at [283, 163] on div "[DATE]" at bounding box center [297, 170] width 81 height 39
click at [767, 170] on icon "button" at bounding box center [760, 172] width 14 height 14
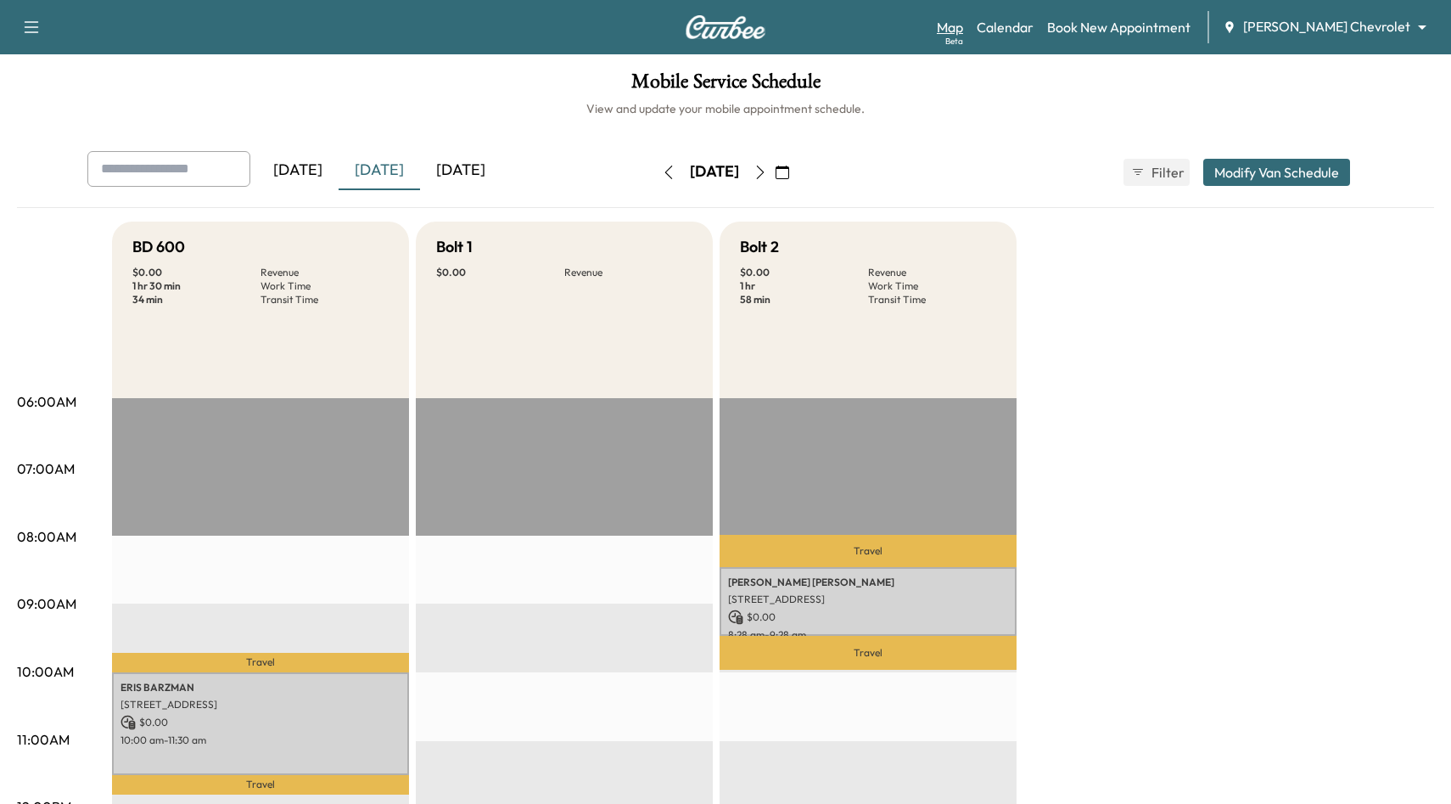
click at [963, 26] on link "Map Beta" at bounding box center [950, 27] width 26 height 20
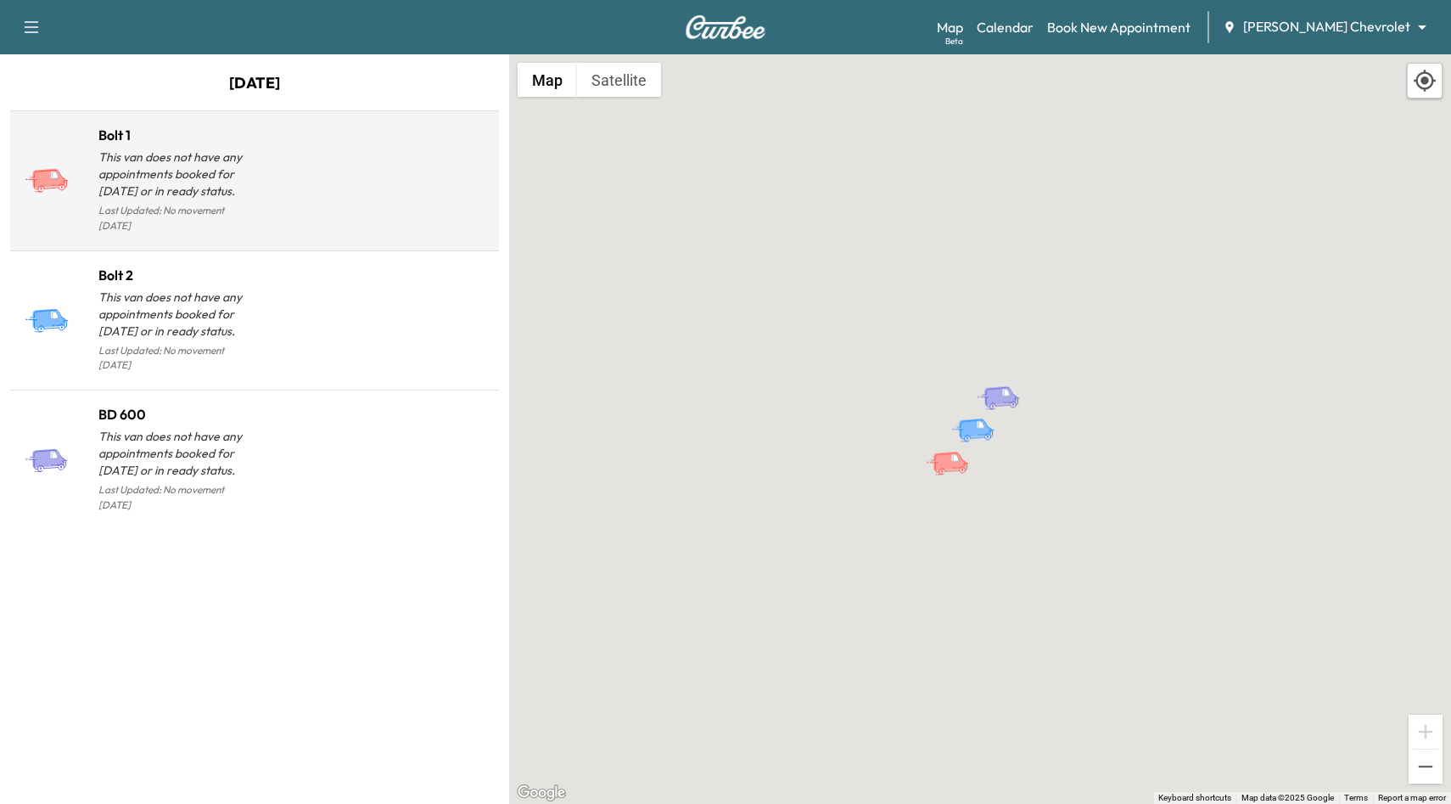
click at [354, 171] on div at bounding box center [374, 187] width 238 height 98
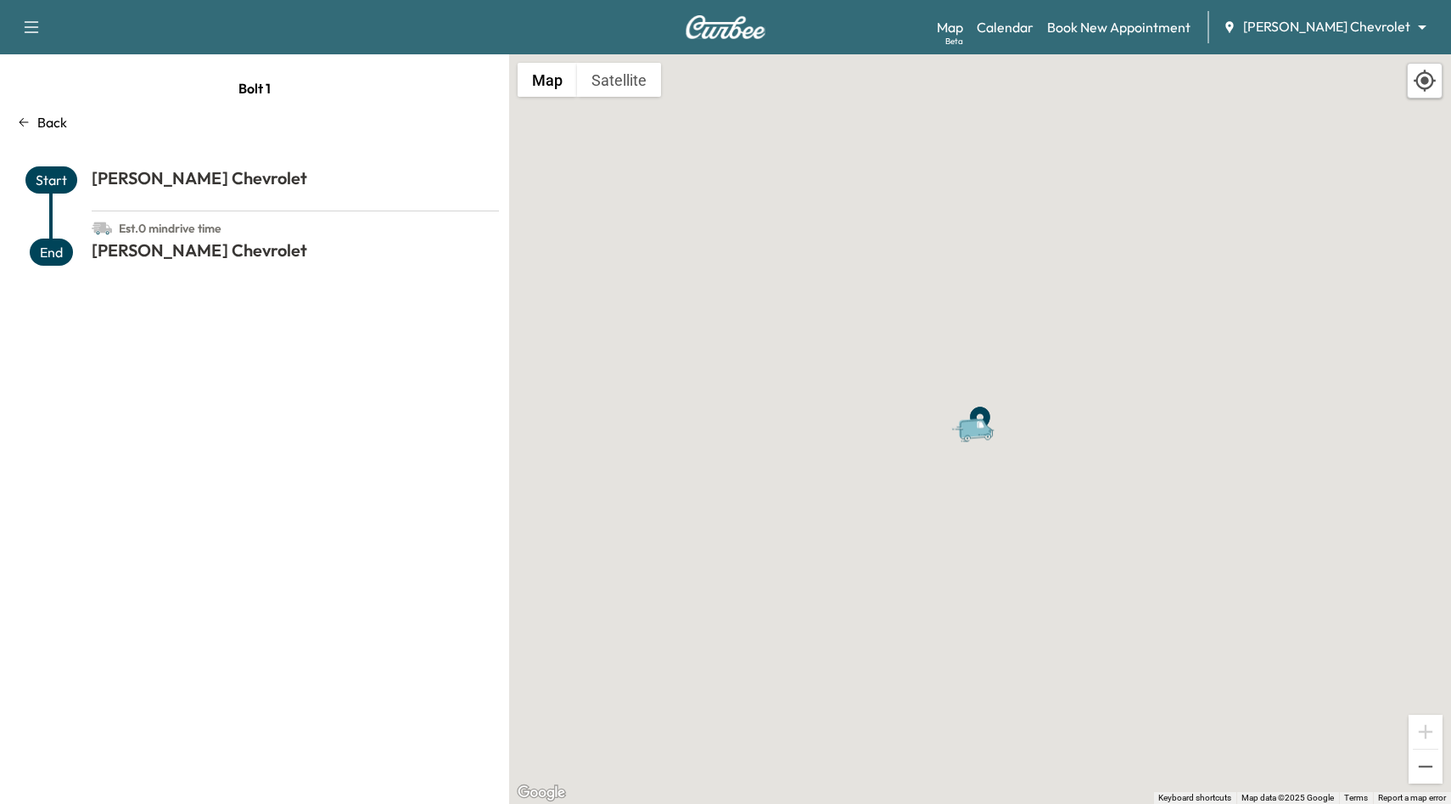
click at [26, 126] on icon at bounding box center [24, 122] width 14 height 14
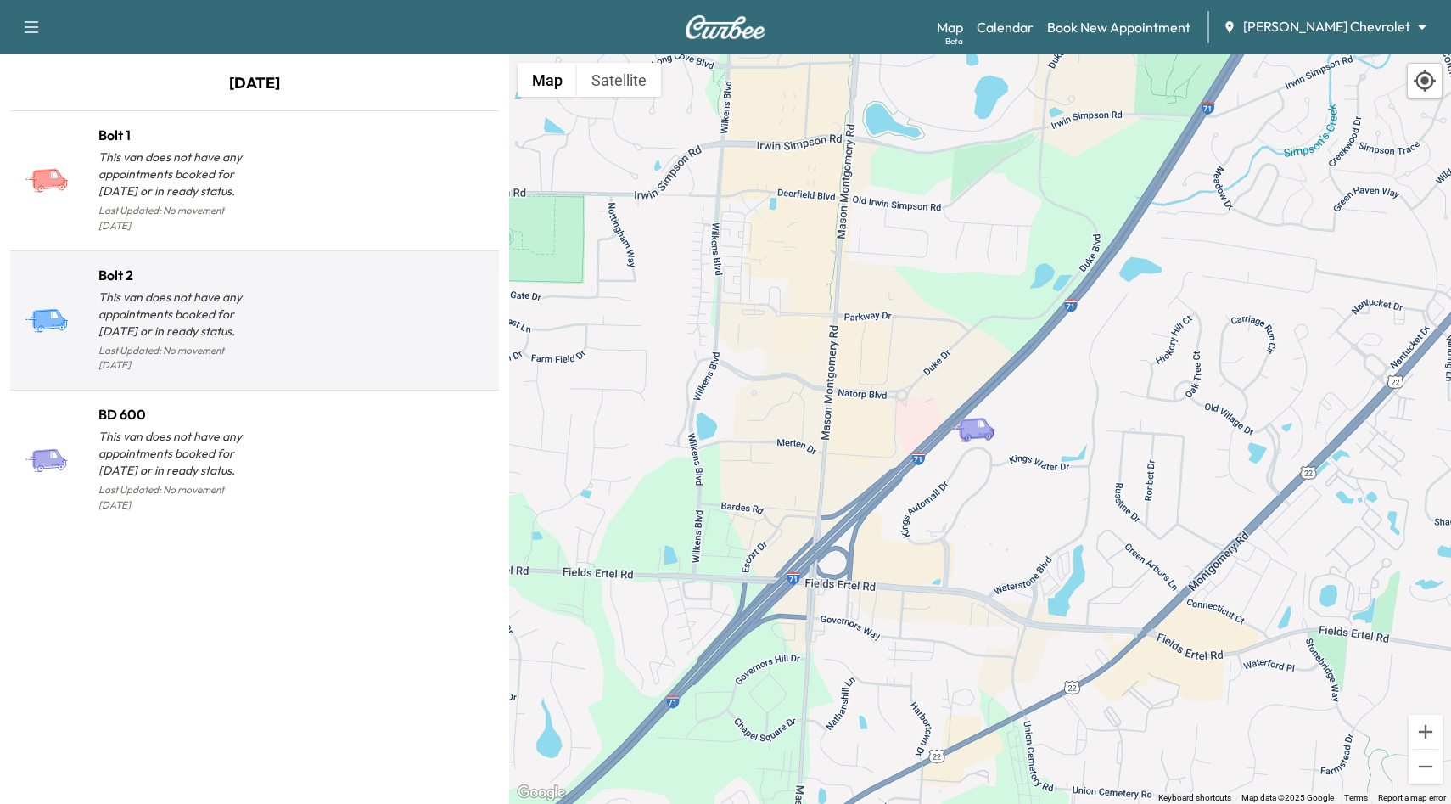
click at [330, 324] on div at bounding box center [374, 327] width 238 height 98
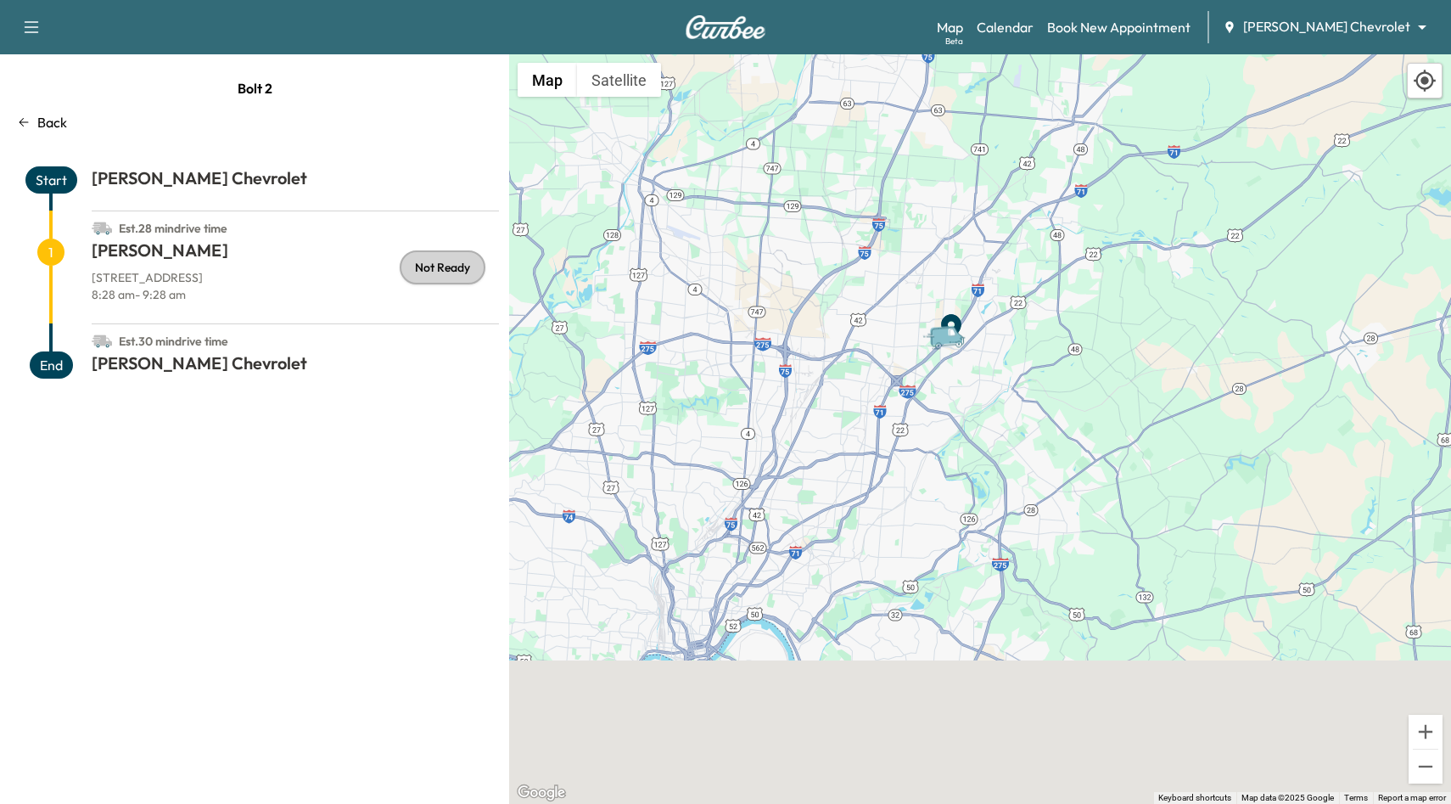
drag, startPoint x: 744, startPoint y: 529, endPoint x: 718, endPoint y: 272, distance: 258.4
click at [718, 272] on div "To activate drag with keyboard, press Alt + Enter. Once in keyboard drag state,…" at bounding box center [980, 428] width 942 height 749
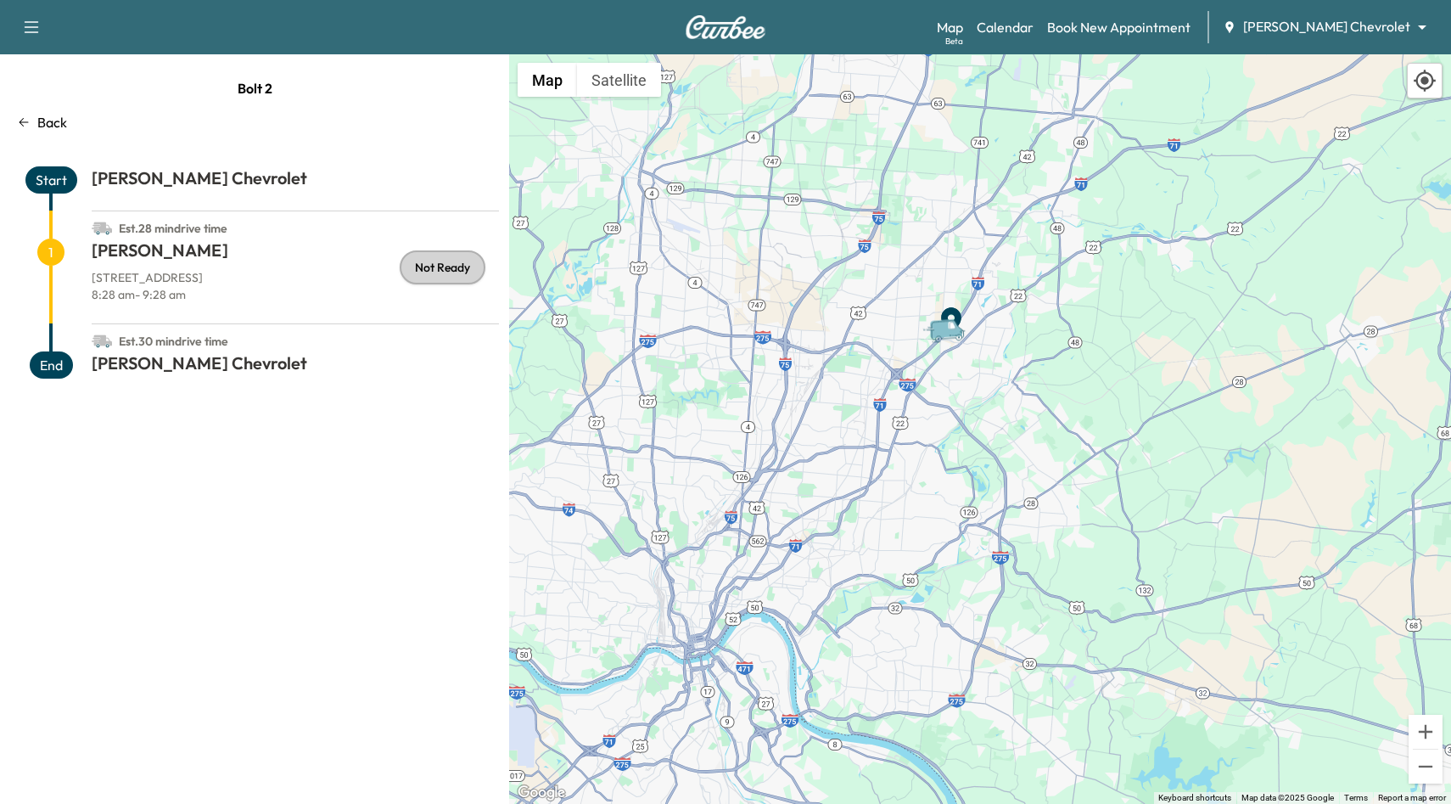
click at [27, 120] on icon at bounding box center [24, 122] width 14 height 14
